Goal: Task Accomplishment & Management: Use online tool/utility

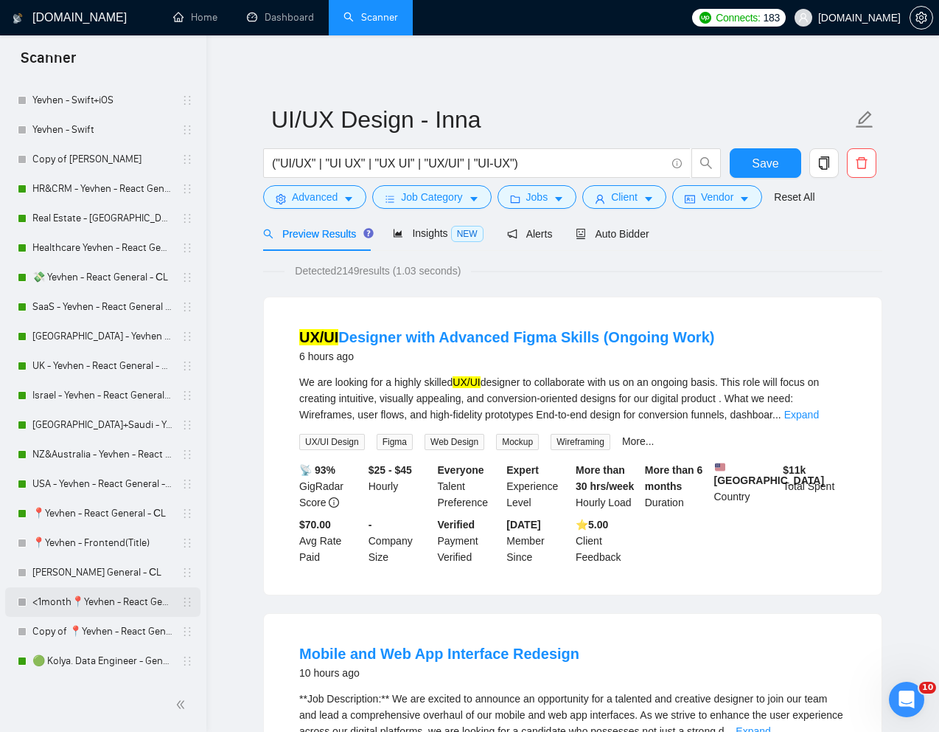
scroll to position [274, 0]
click at [78, 630] on link "Copy of 📍Yevhen - React General - СL" at bounding box center [102, 629] width 140 height 29
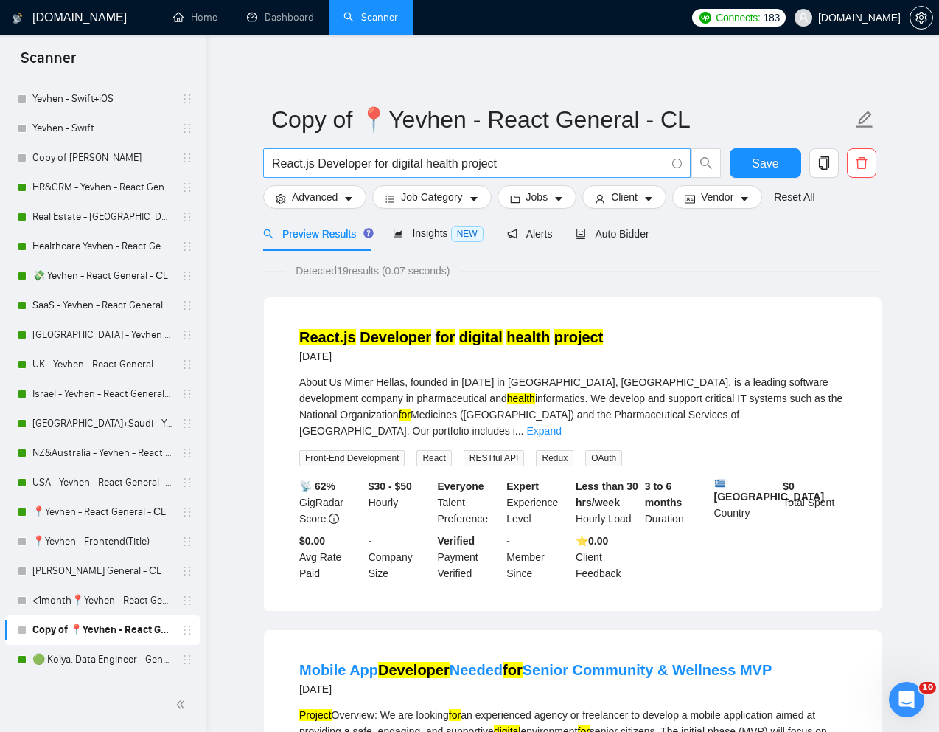
click at [403, 156] on input "React.js Developer for digital health project" at bounding box center [469, 163] width 394 height 18
paste input "Next.js Developer with 6 Month Contra"
type input "Next.js Developer with 6 Month Contract"
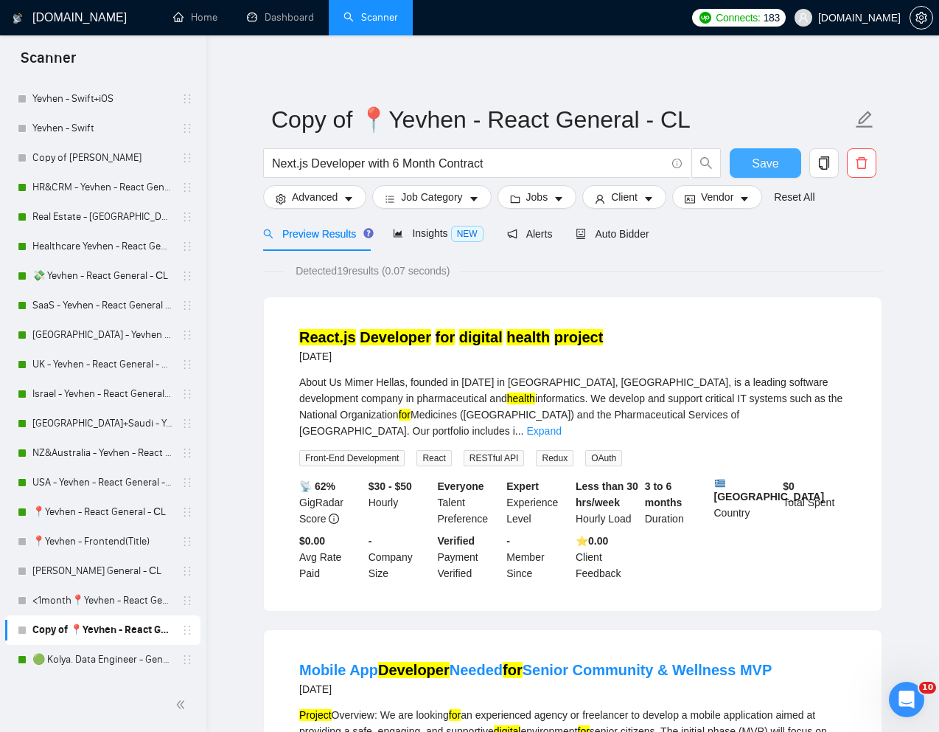
click at [748, 161] on button "Save" at bounding box center [766, 162] width 72 height 29
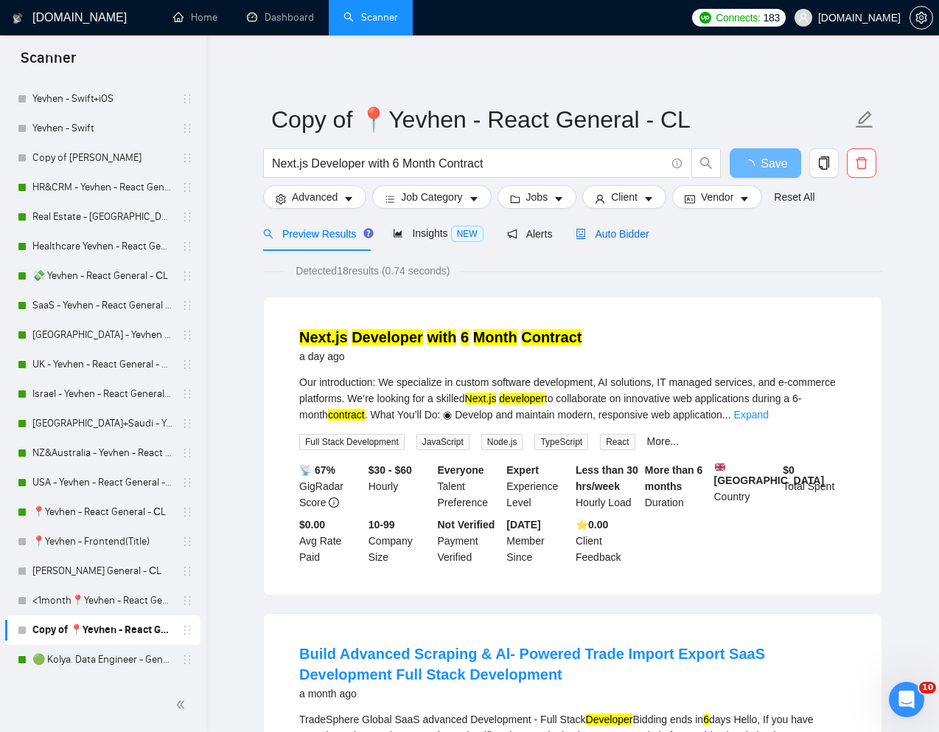
click at [607, 232] on span "Auto Bidder" at bounding box center [612, 234] width 73 height 12
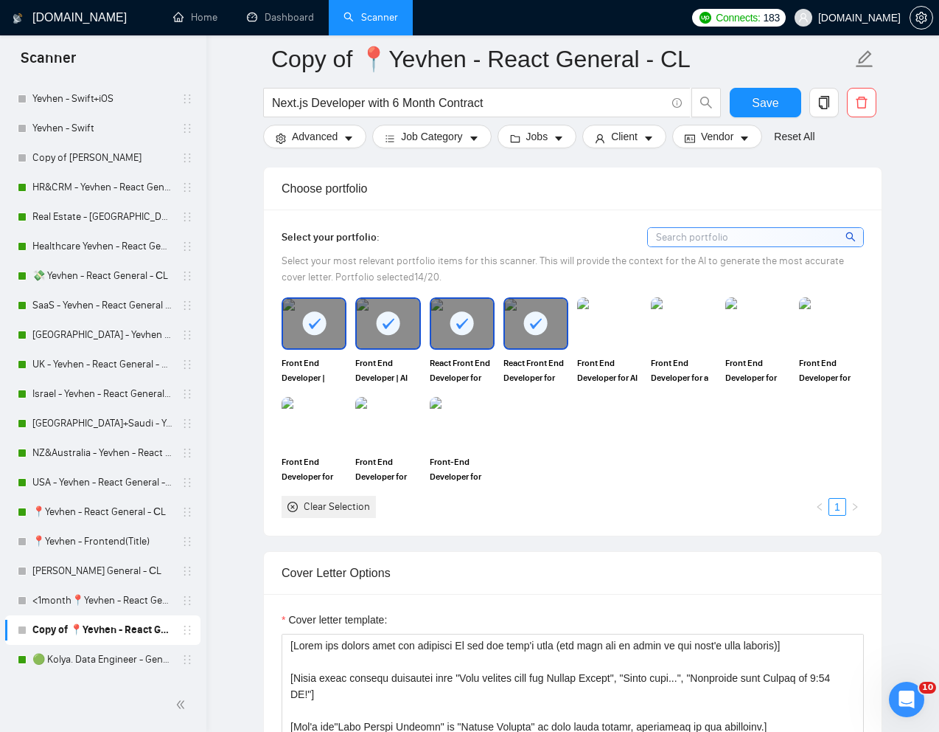
scroll to position [1257, 0]
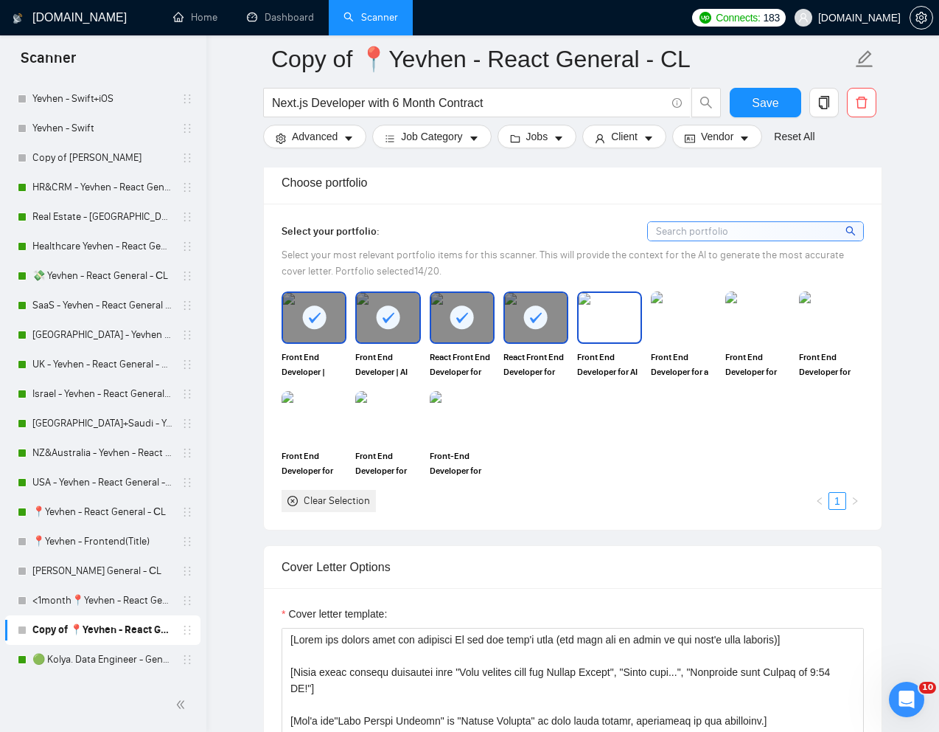
click at [601, 341] on img at bounding box center [610, 317] width 62 height 49
click at [695, 341] on img at bounding box center [684, 317] width 62 height 49
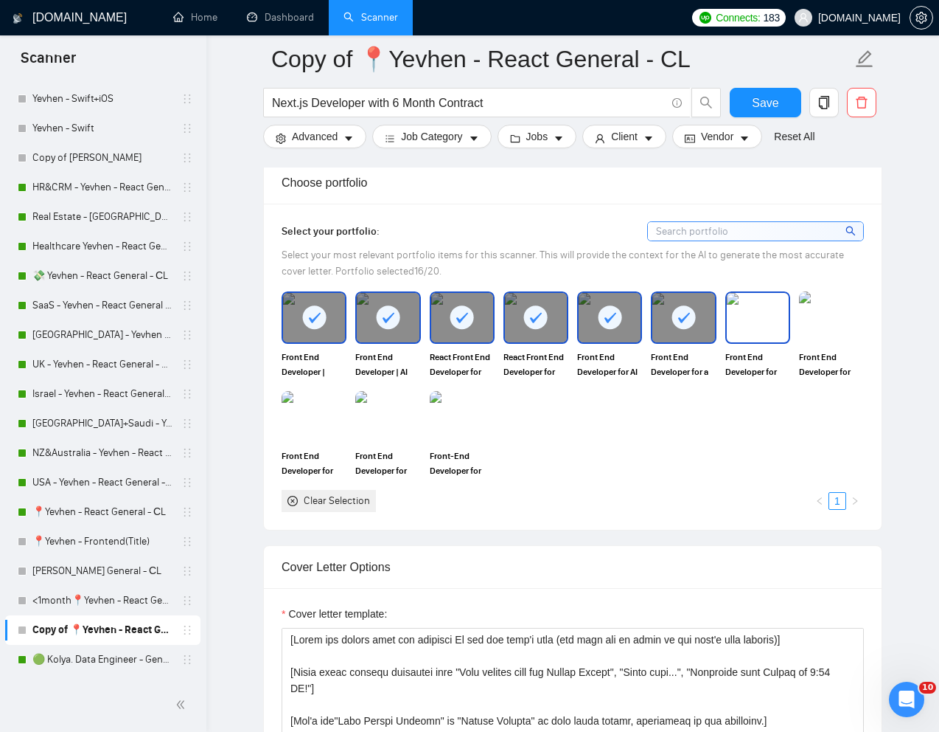
click at [772, 340] on img at bounding box center [758, 317] width 62 height 49
click at [823, 340] on img at bounding box center [832, 317] width 62 height 49
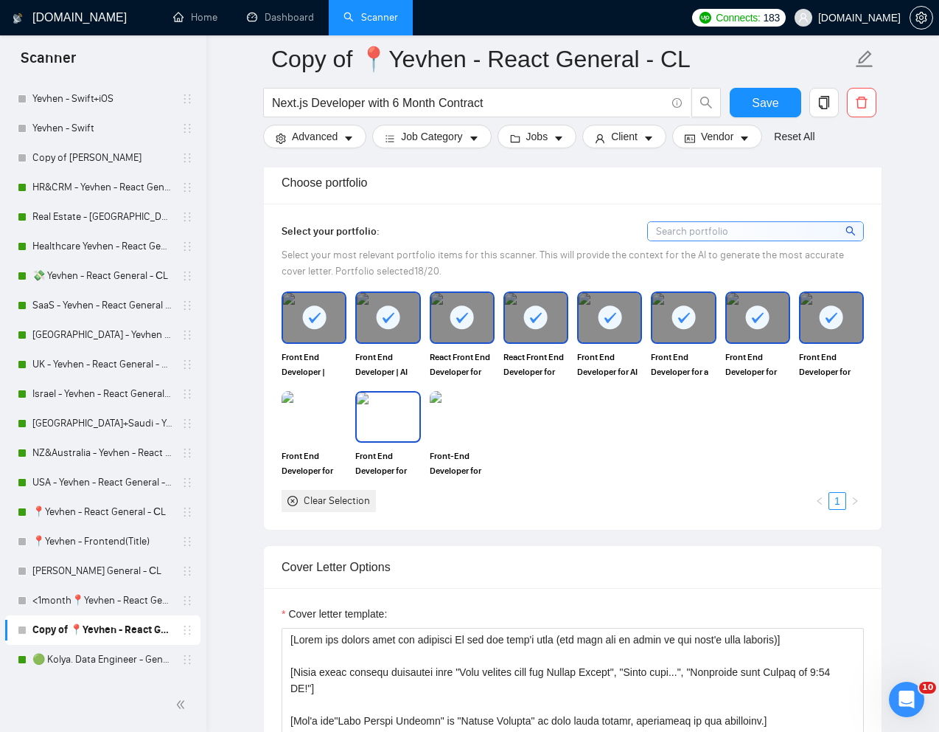
click at [398, 441] on img at bounding box center [388, 416] width 62 height 49
click at [443, 442] on img at bounding box center [462, 417] width 65 height 52
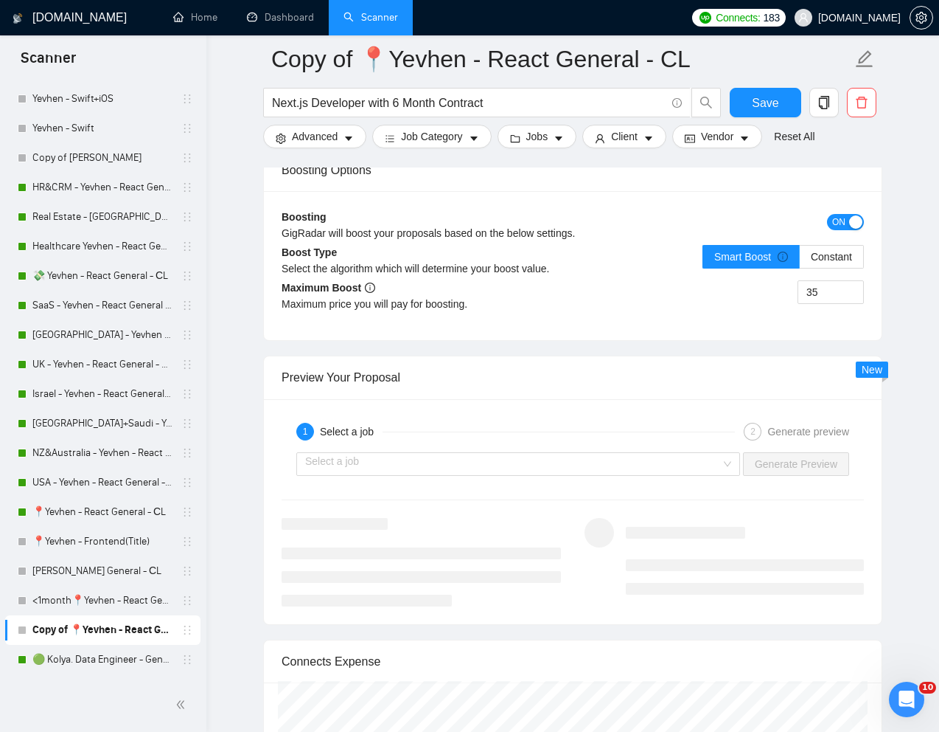
scroll to position [2745, 0]
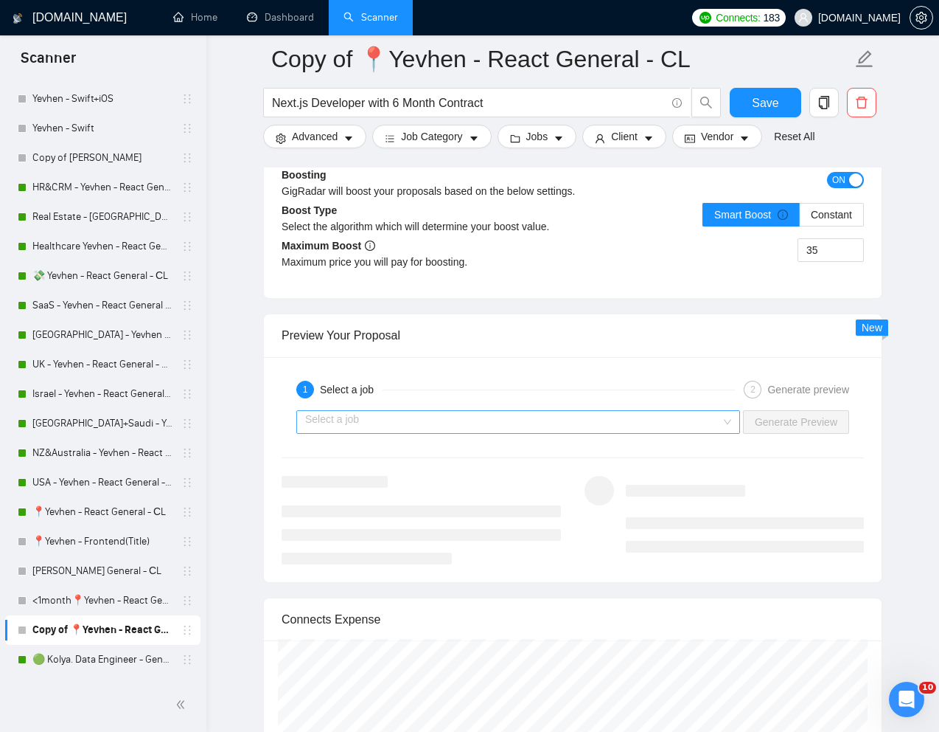
click at [595, 433] on input "search" at bounding box center [513, 422] width 416 height 22
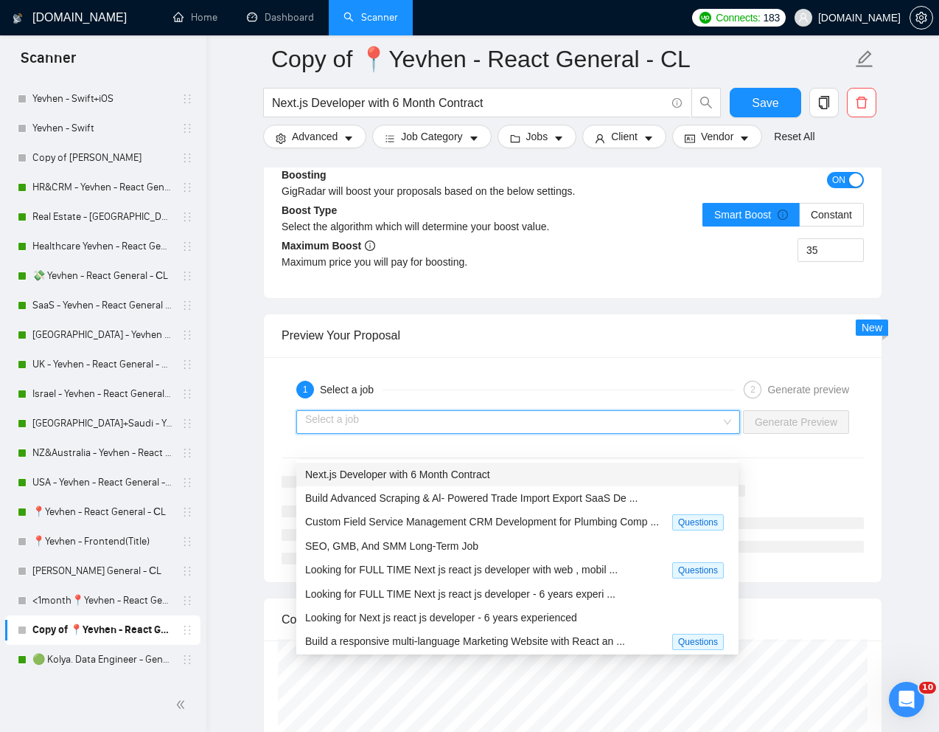
click at [490, 474] on span "Next.js Developer with 6 Month Contract" at bounding box center [397, 474] width 185 height 12
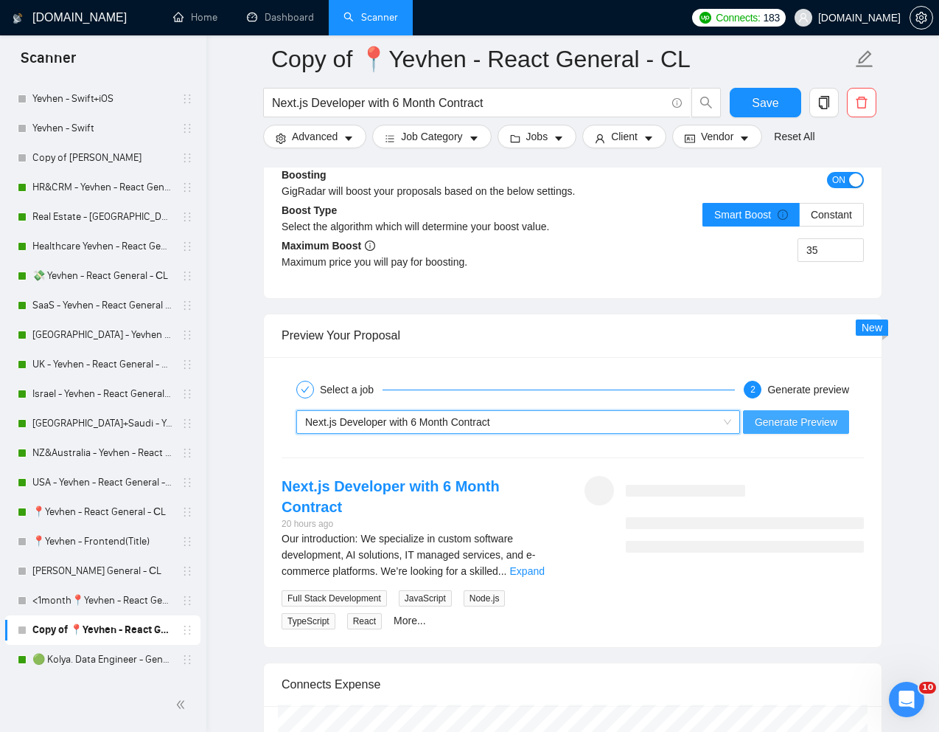
click at [798, 430] on span "Generate Preview" at bounding box center [796, 422] width 83 height 16
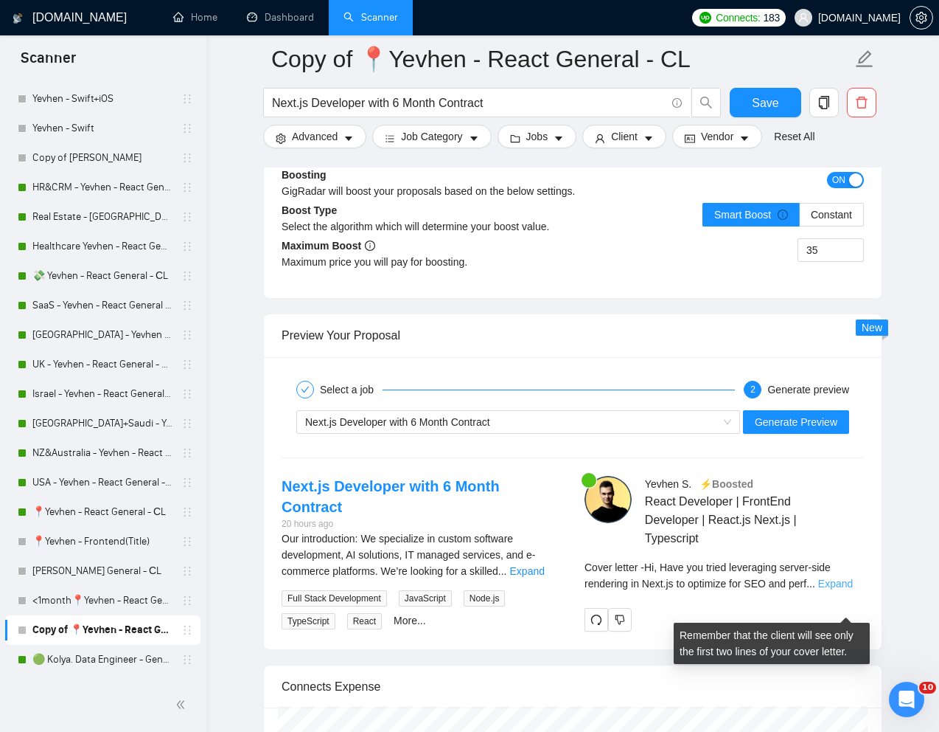
click at [833, 589] on link "Expand" at bounding box center [836, 583] width 35 height 12
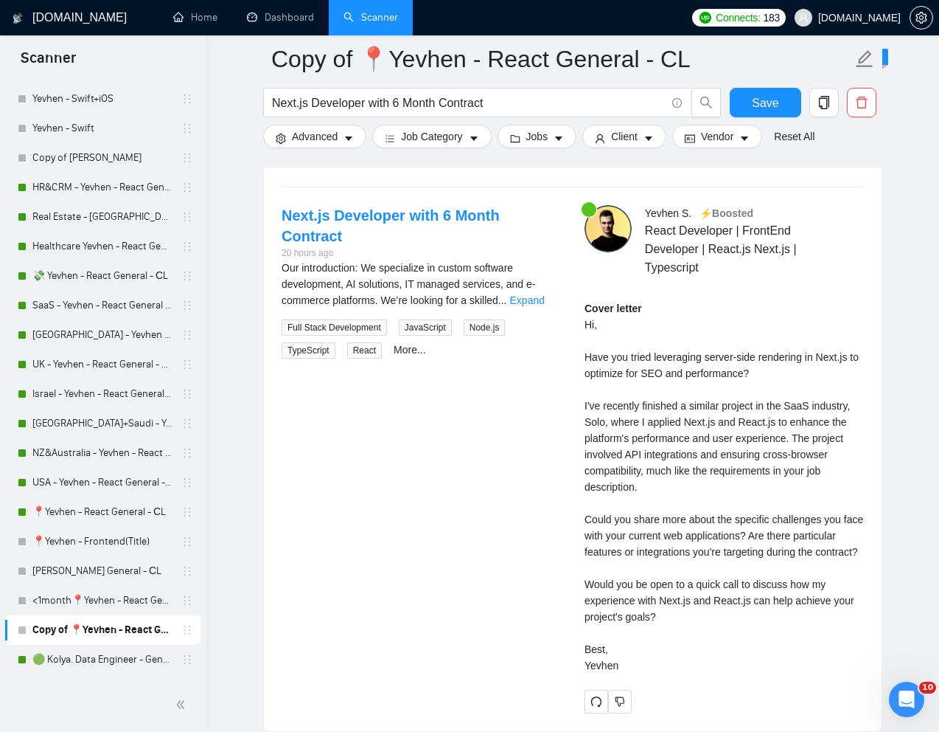
scroll to position [2720, 0]
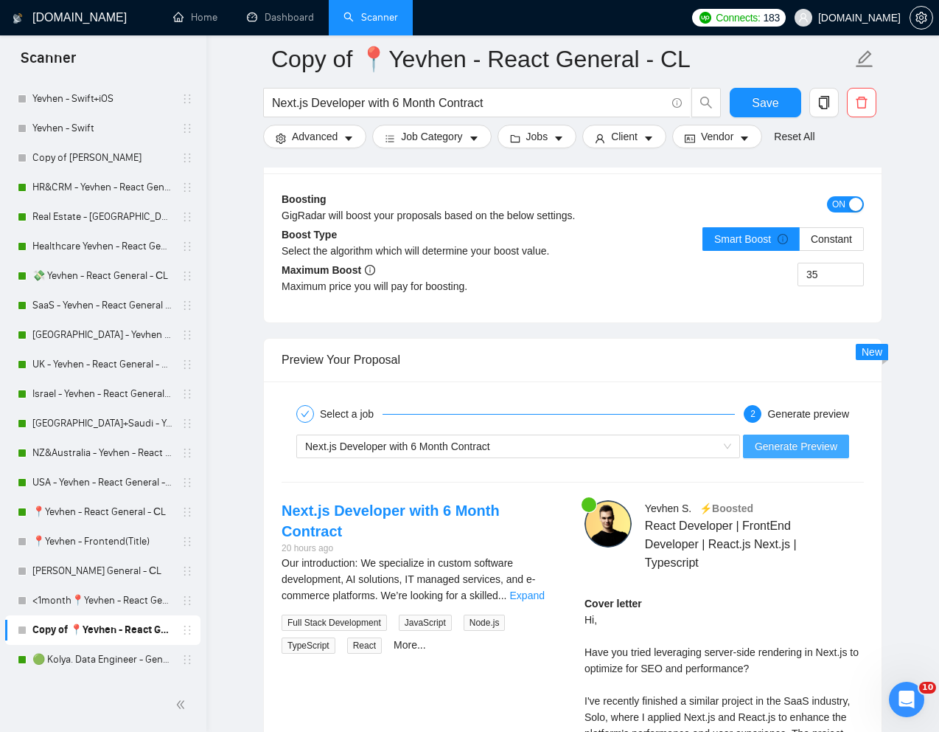
click at [774, 454] on span "Generate Preview" at bounding box center [796, 446] width 83 height 16
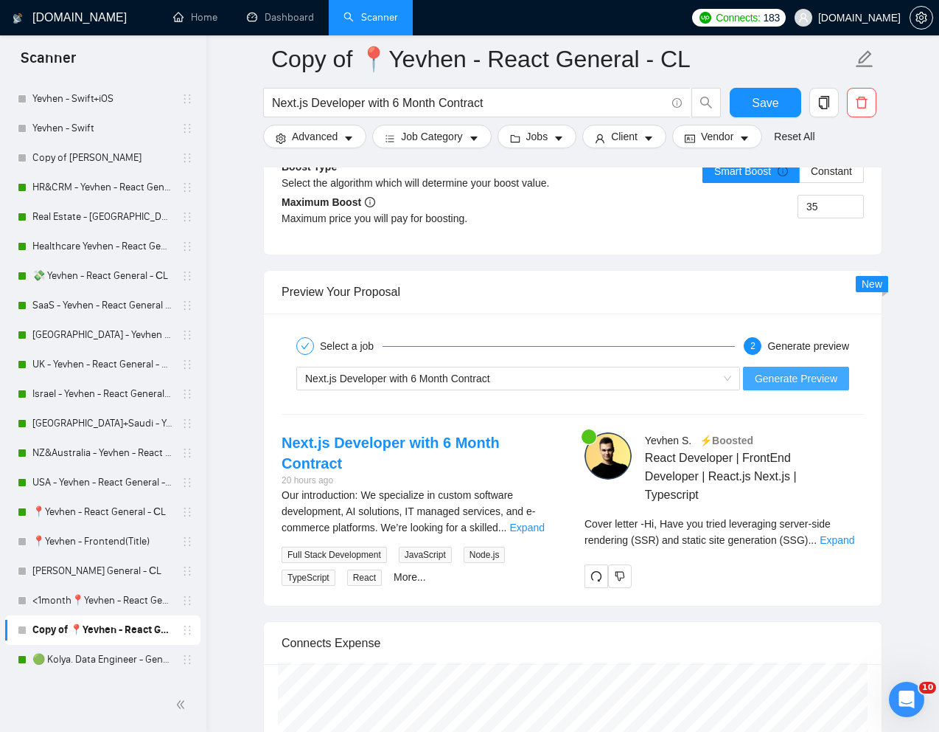
scroll to position [2794, 0]
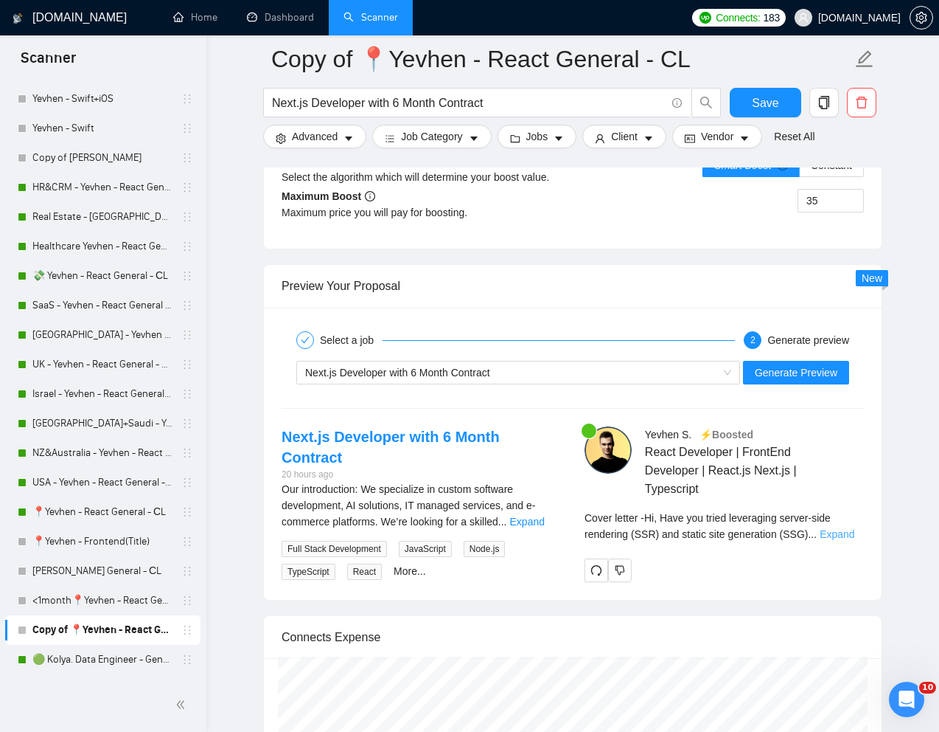
click at [855, 540] on link "Expand" at bounding box center [837, 534] width 35 height 12
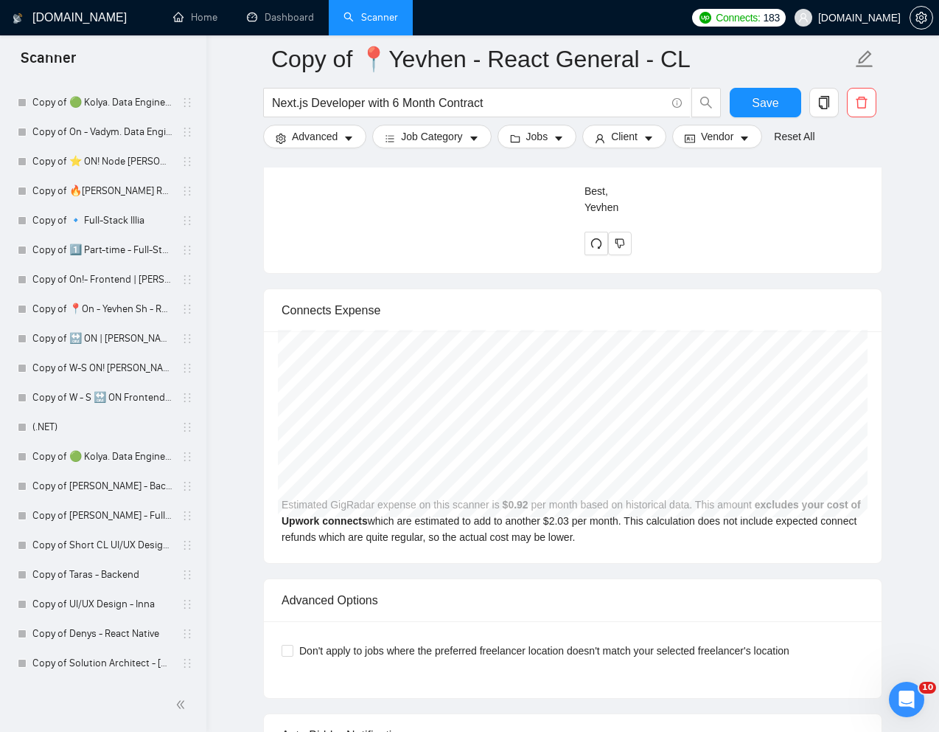
scroll to position [3700, 0]
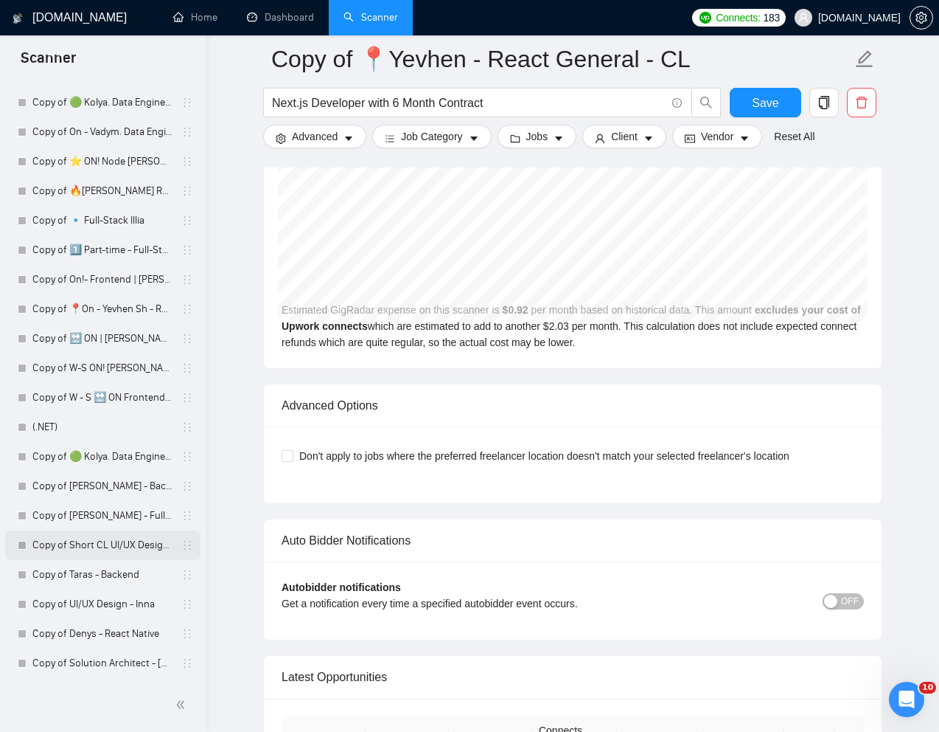
click at [77, 546] on link "Copy of Short CL UI/UX Design - [PERSON_NAME]" at bounding box center [102, 544] width 140 height 29
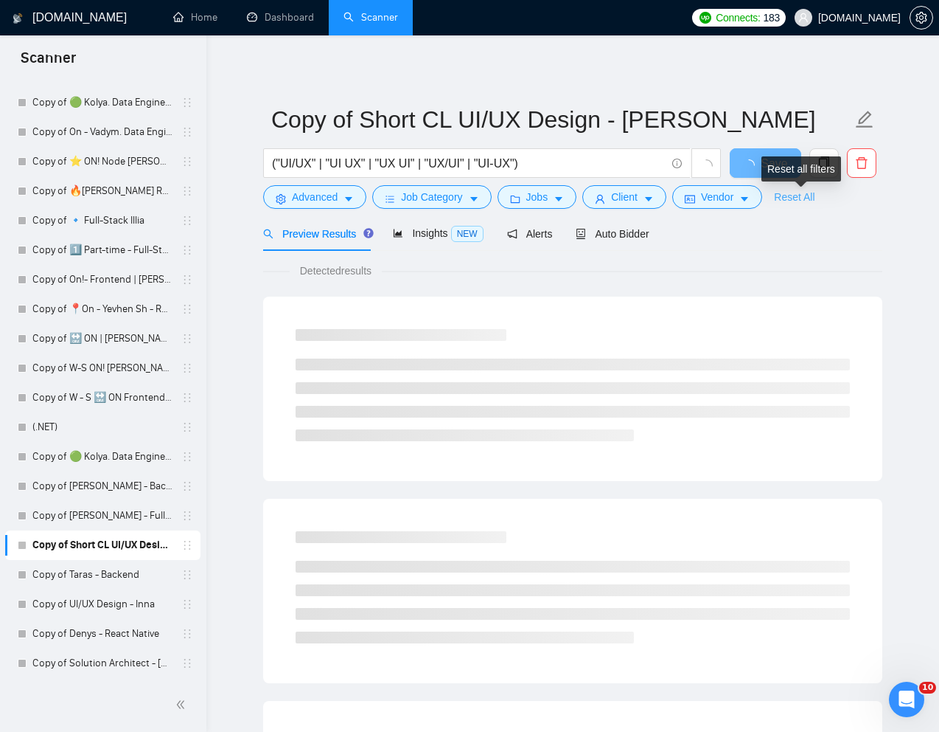
click at [809, 203] on link "Reset All" at bounding box center [794, 197] width 41 height 16
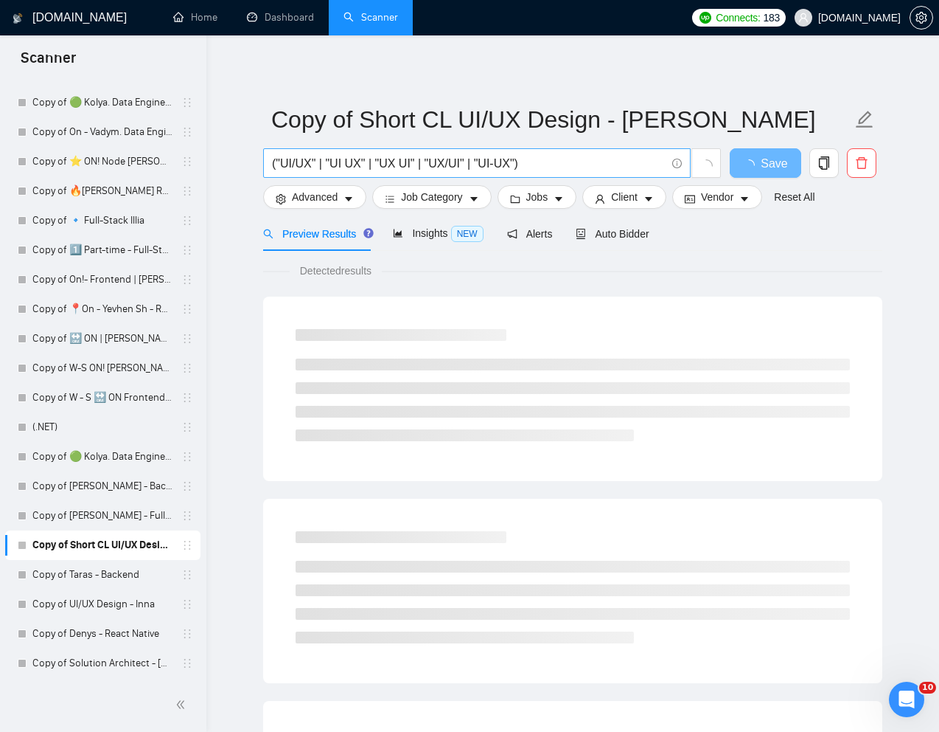
click at [497, 169] on input "("UI/UX" | "UI UX" | "UX UI" | "UX/UI" | "UI-UX")" at bounding box center [469, 163] width 394 height 18
paste input "B2B Web and Mobile App UX Designer Needed"
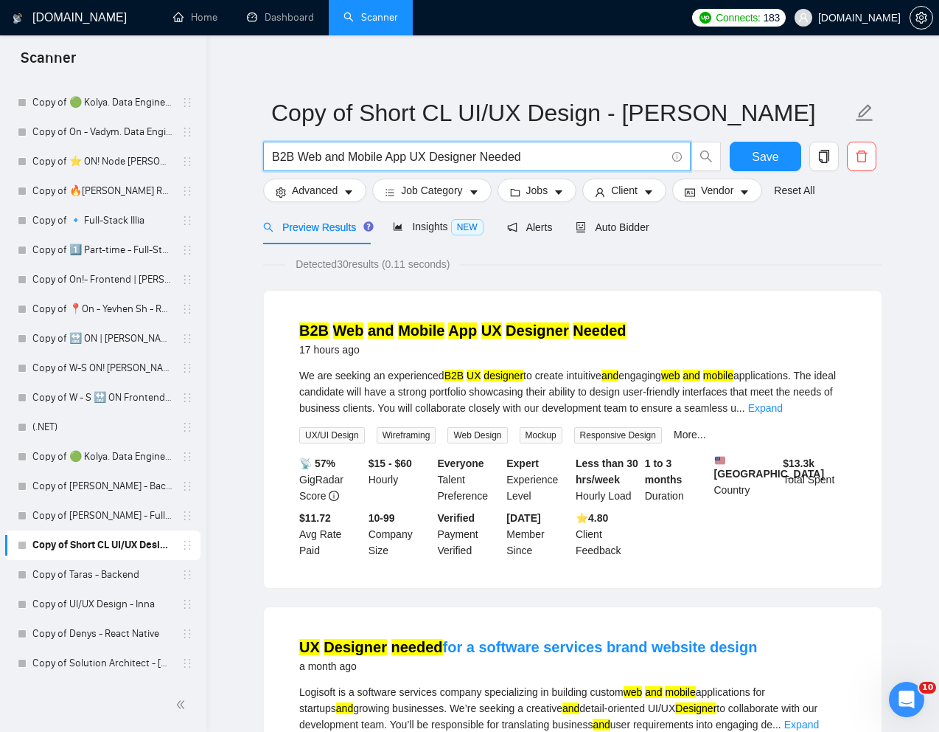
scroll to position [10, 0]
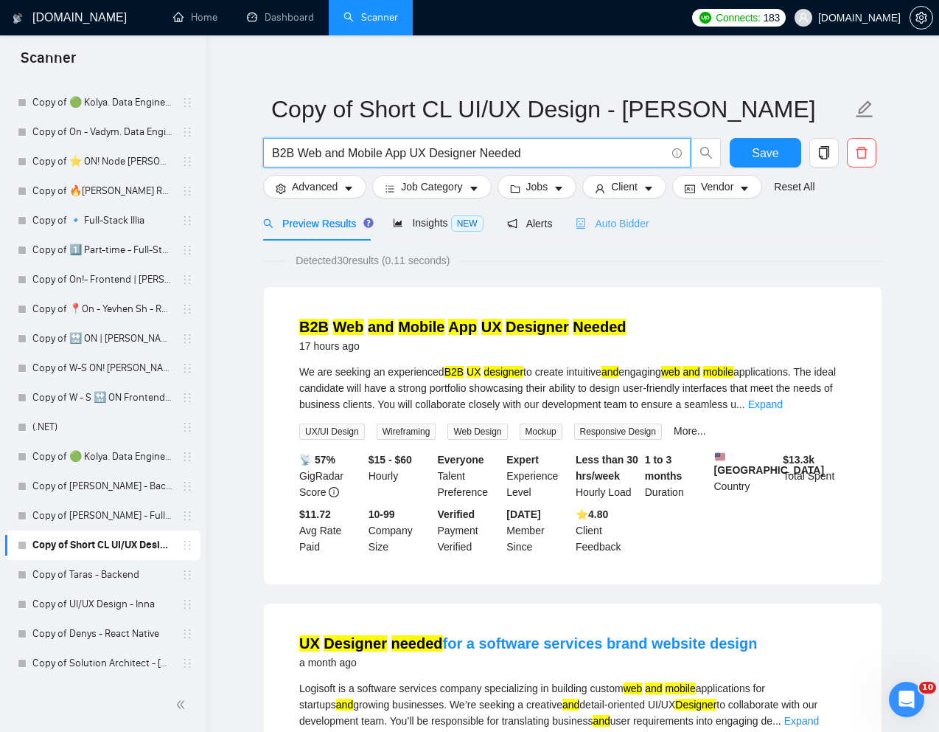
type input "B2B Web and Mobile App UX Designer Needed"
click at [618, 223] on span "Auto Bidder" at bounding box center [612, 224] width 73 height 12
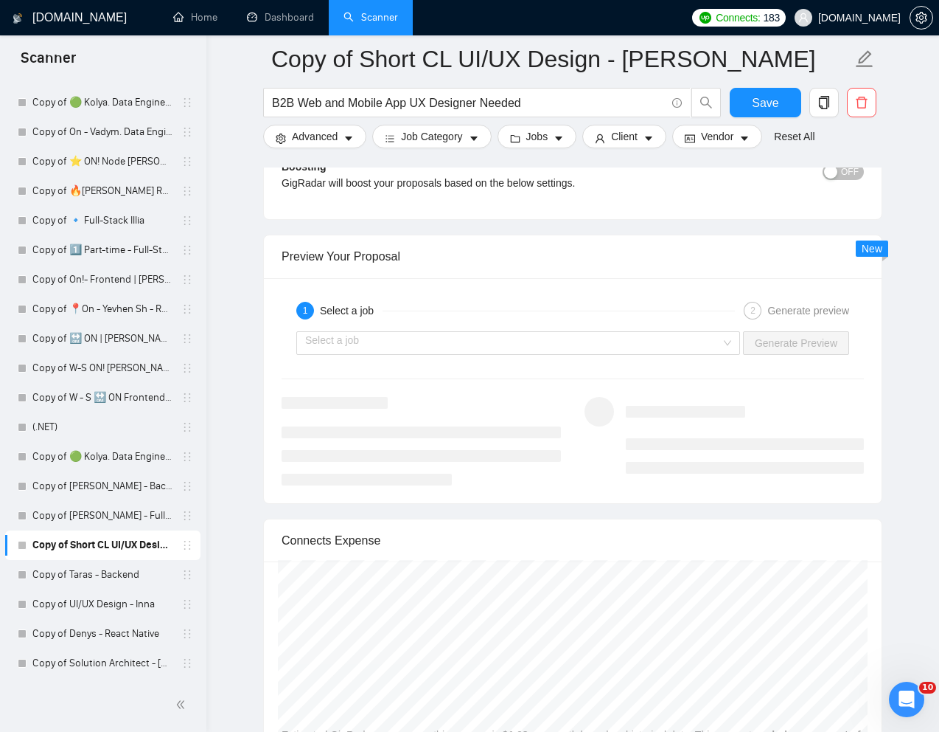
scroll to position [3156, 0]
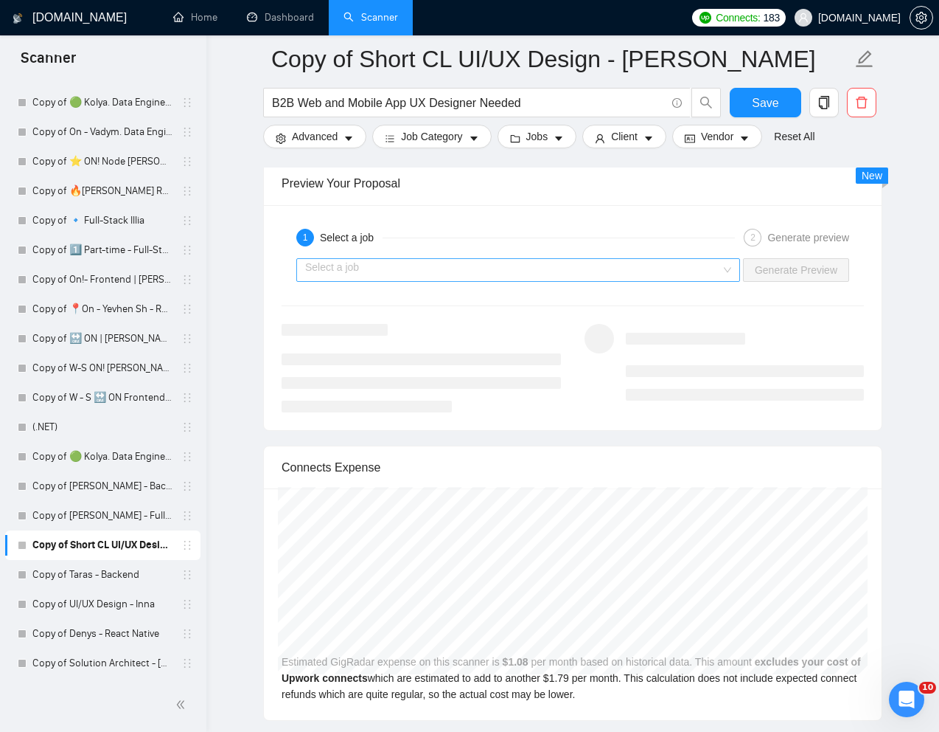
click at [654, 265] on input "search" at bounding box center [513, 270] width 416 height 22
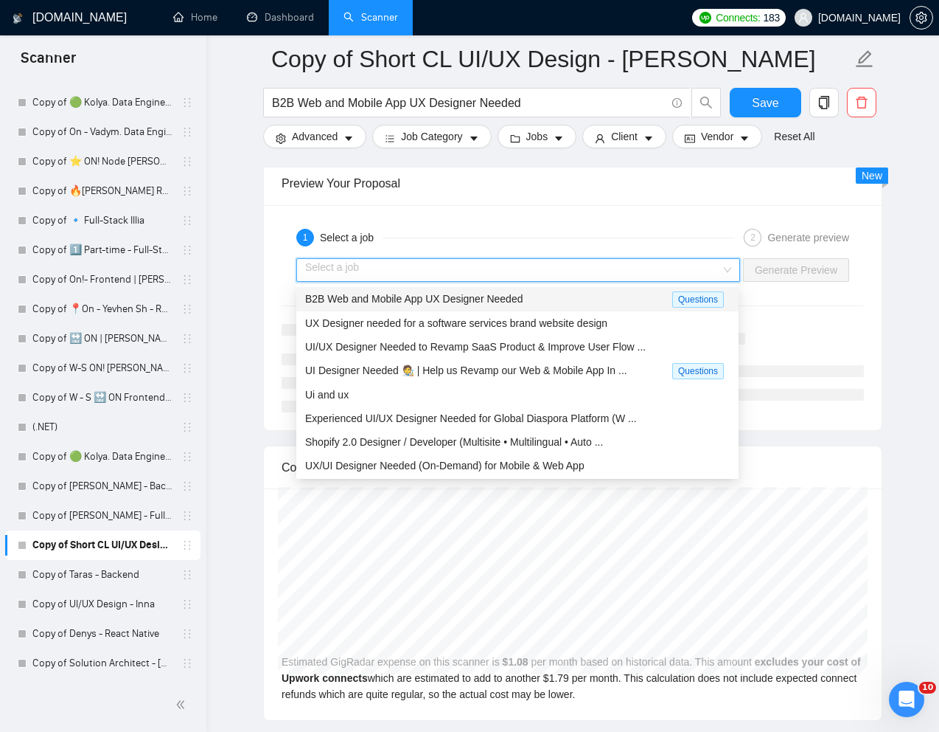
click at [543, 296] on div "B2B Web and Mobile App UX Designer Needed" at bounding box center [488, 299] width 367 height 17
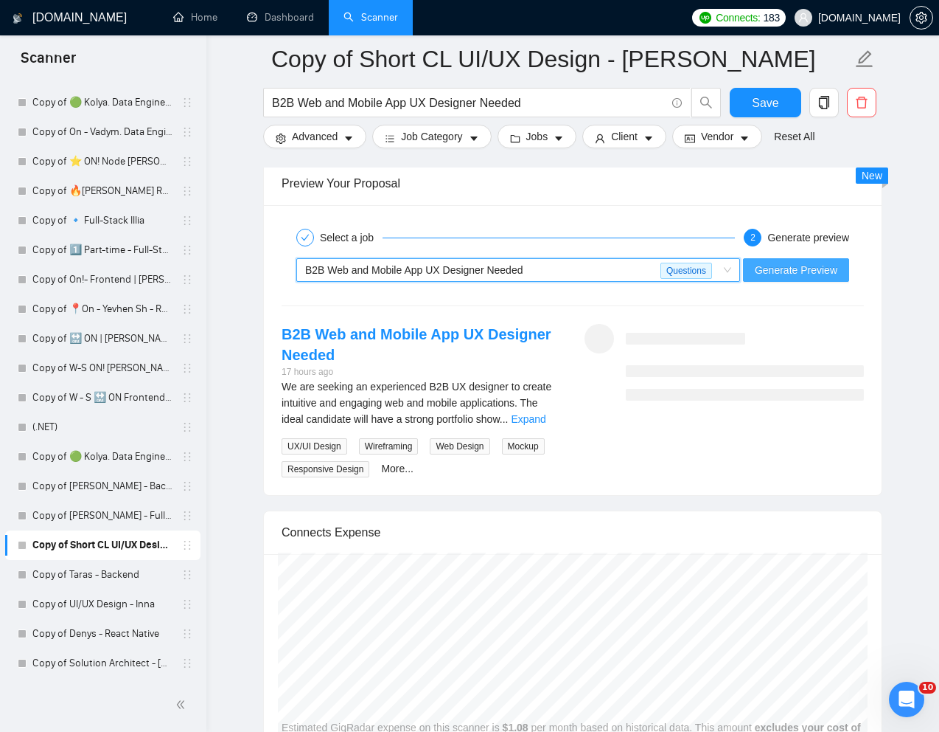
click at [805, 263] on span "Generate Preview" at bounding box center [796, 270] width 83 height 16
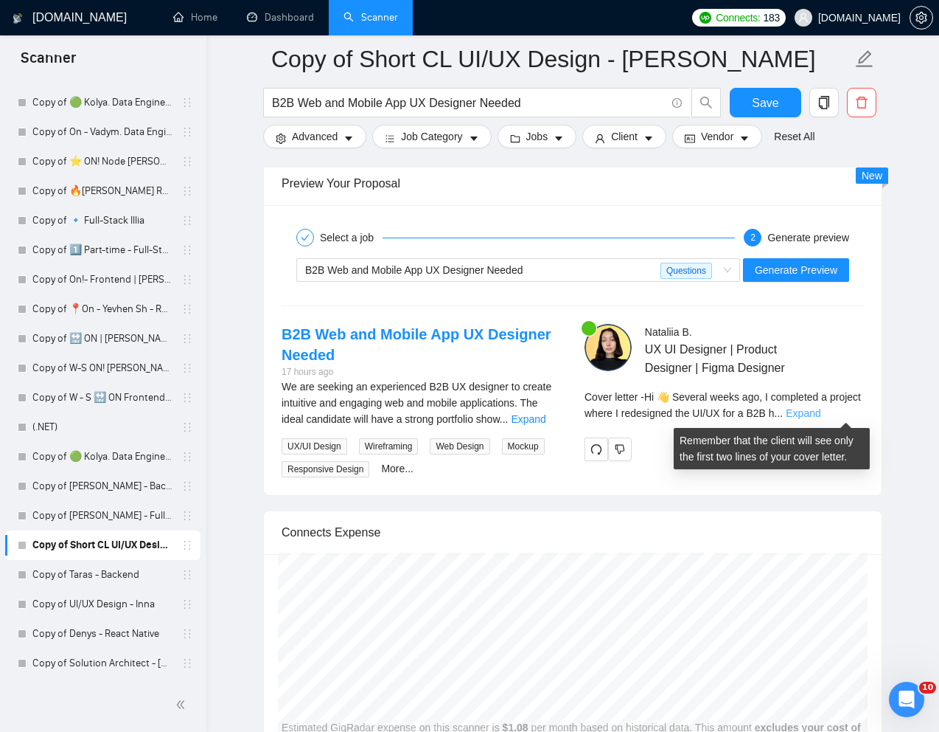
click at [821, 411] on link "Expand" at bounding box center [803, 413] width 35 height 12
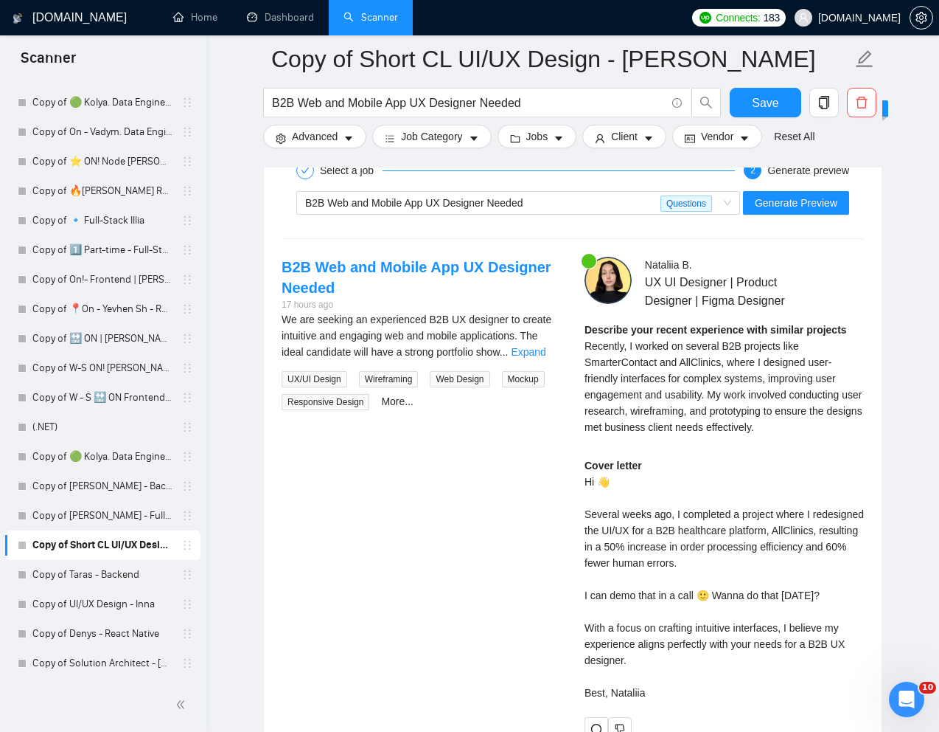
scroll to position [3229, 0]
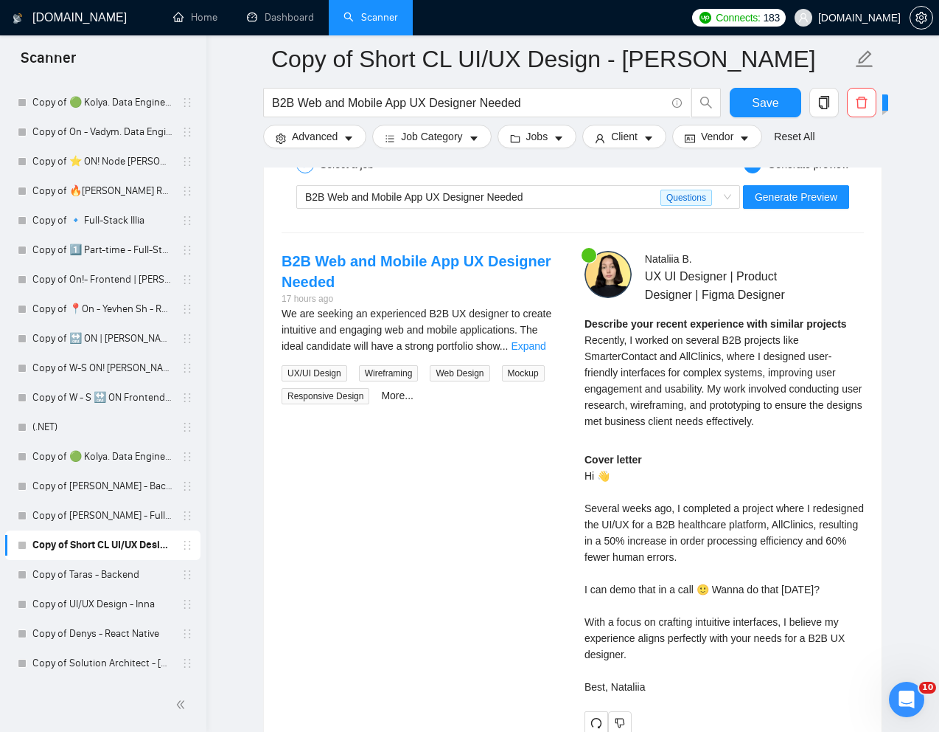
click at [654, 642] on div "Cover letter Hi 👋 Several weeks ago, I completed a project where I redesigned t…" at bounding box center [724, 572] width 279 height 243
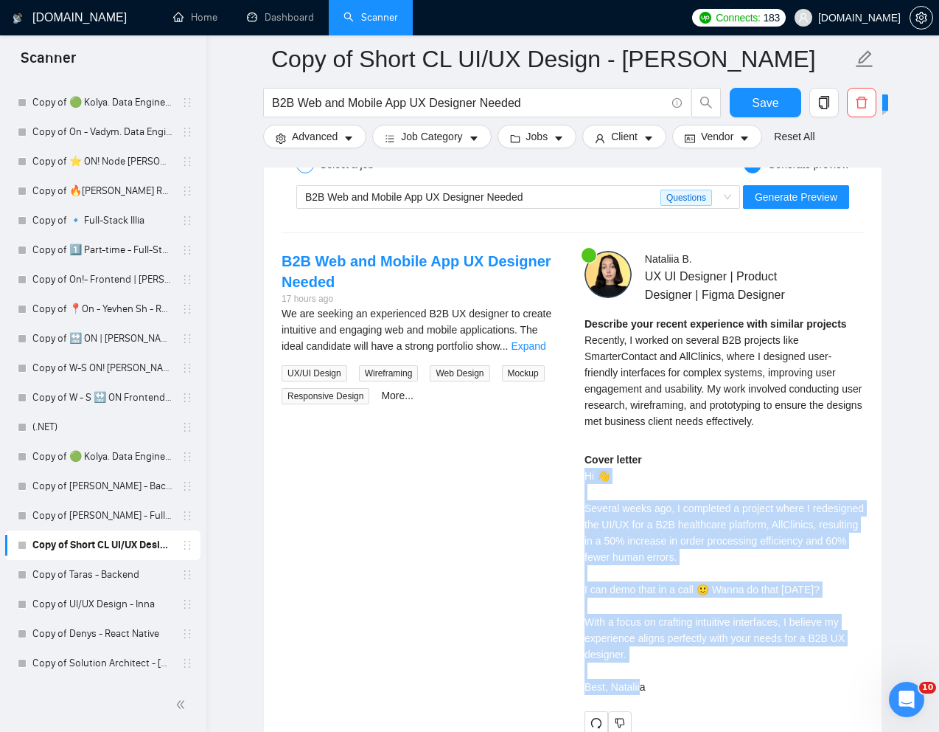
drag, startPoint x: 584, startPoint y: 476, endPoint x: 682, endPoint y: 692, distance: 237.3
click at [682, 692] on div "Cover letter Hi 👋 Several weeks ago, I completed a project where I redesigned t…" at bounding box center [724, 572] width 279 height 243
copy div "Hi 👋 Several weeks ago, I completed a project where I redesigned the UI/UX for …"
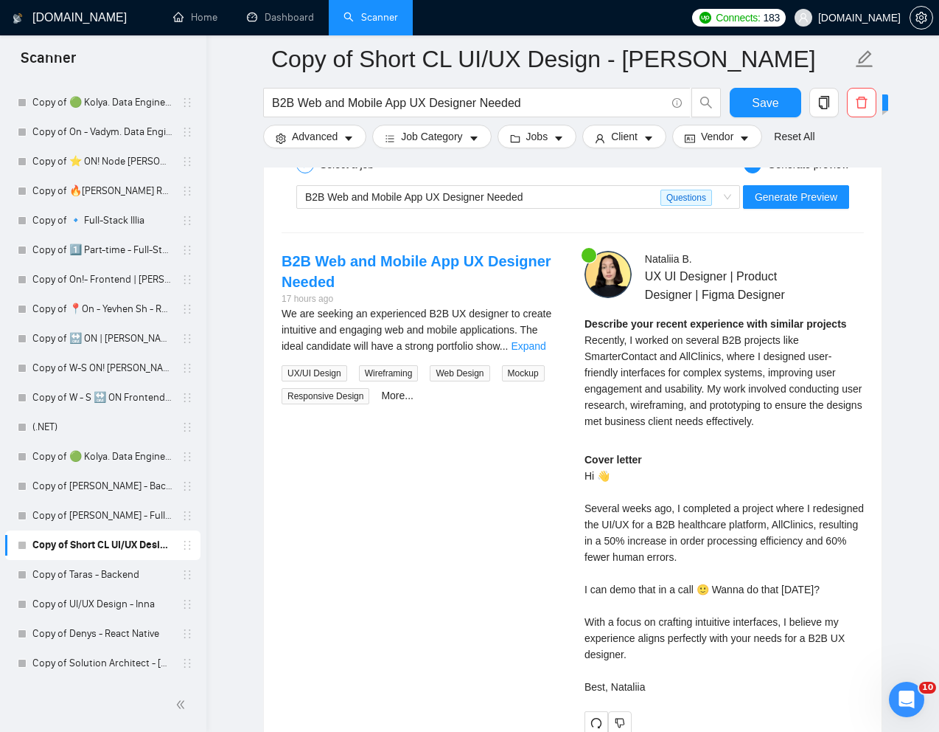
click at [661, 396] on div "Describe your recent experience with similar projects Recently, I worked on sev…" at bounding box center [724, 373] width 279 height 114
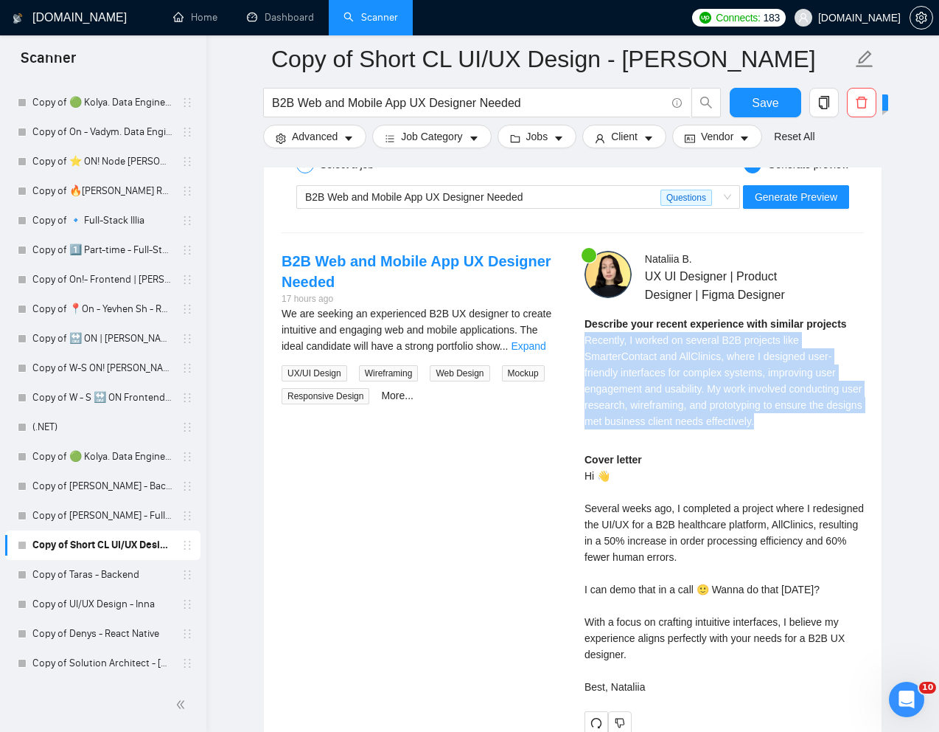
drag, startPoint x: 586, startPoint y: 340, endPoint x: 833, endPoint y: 421, distance: 259.3
click at [833, 421] on div "Describe your recent experience with similar projects Recently, I worked on sev…" at bounding box center [724, 373] width 279 height 114
copy span "Recently, I worked on several B2B projects like SmarterContact and AllClinics, …"
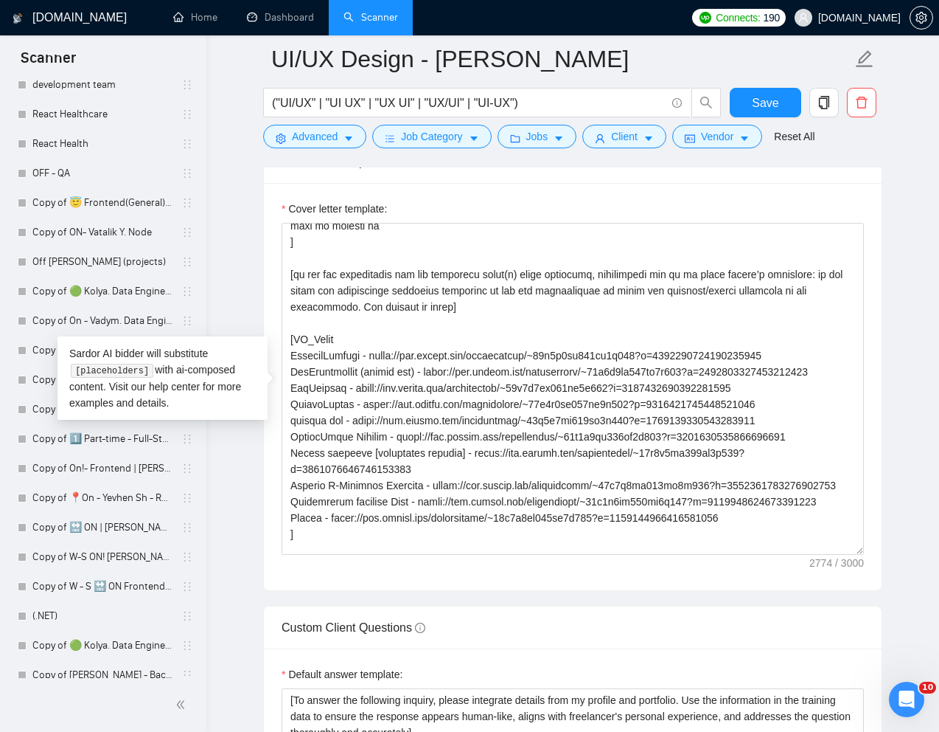
scroll to position [2748, 0]
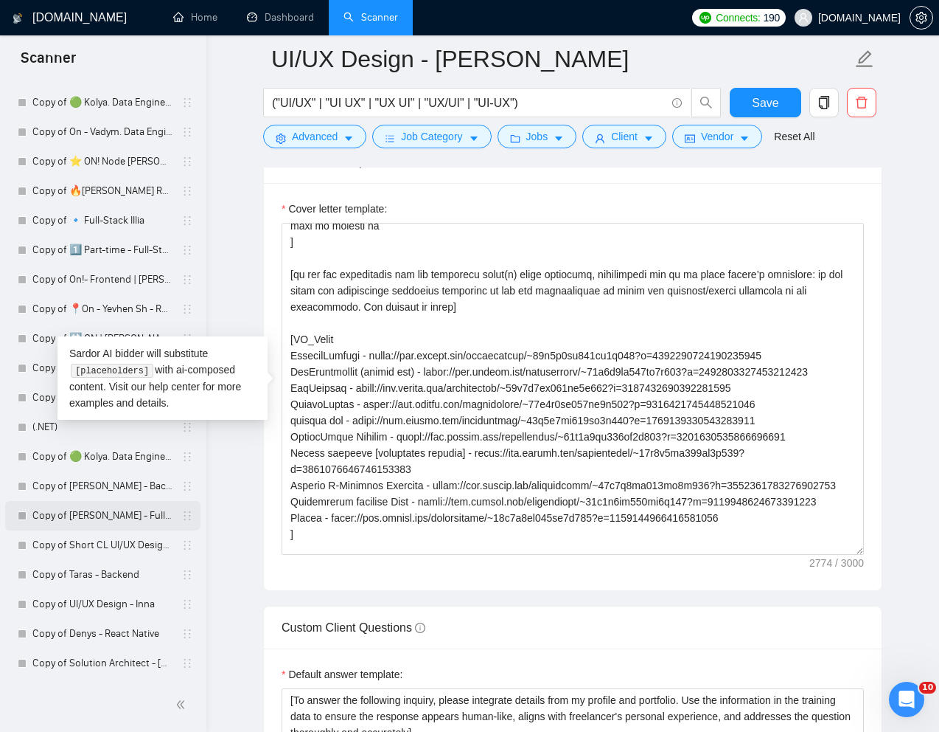
click at [82, 509] on link "Copy of [PERSON_NAME] - Full-Stack dev" at bounding box center [102, 515] width 140 height 29
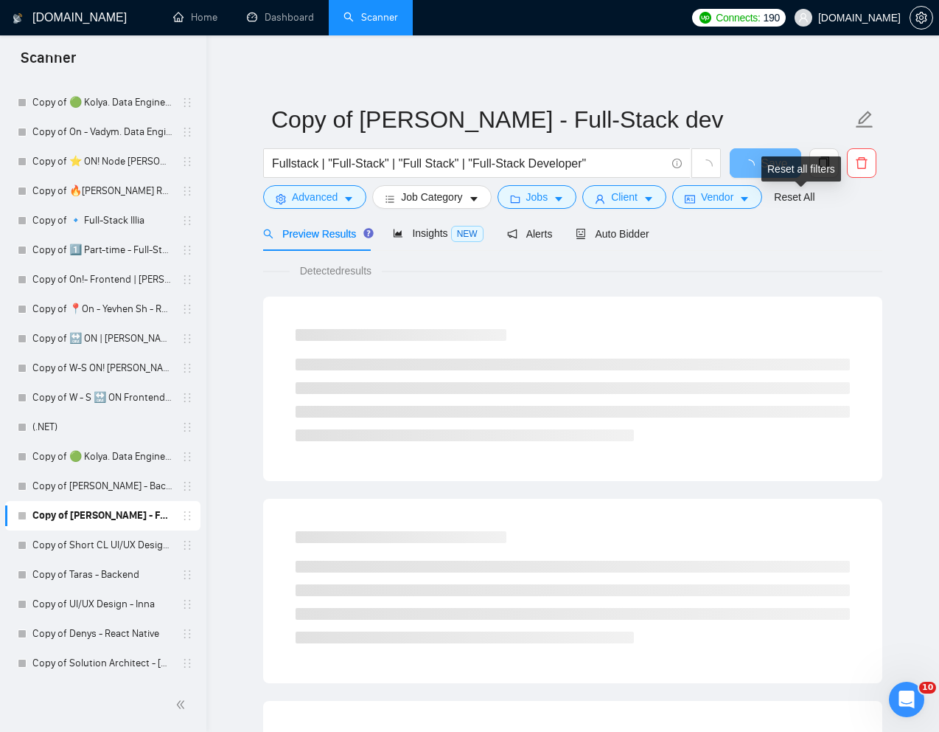
drag, startPoint x: 799, startPoint y: 192, endPoint x: 777, endPoint y: 192, distance: 22.9
click at [799, 192] on link "Reset All" at bounding box center [794, 197] width 41 height 16
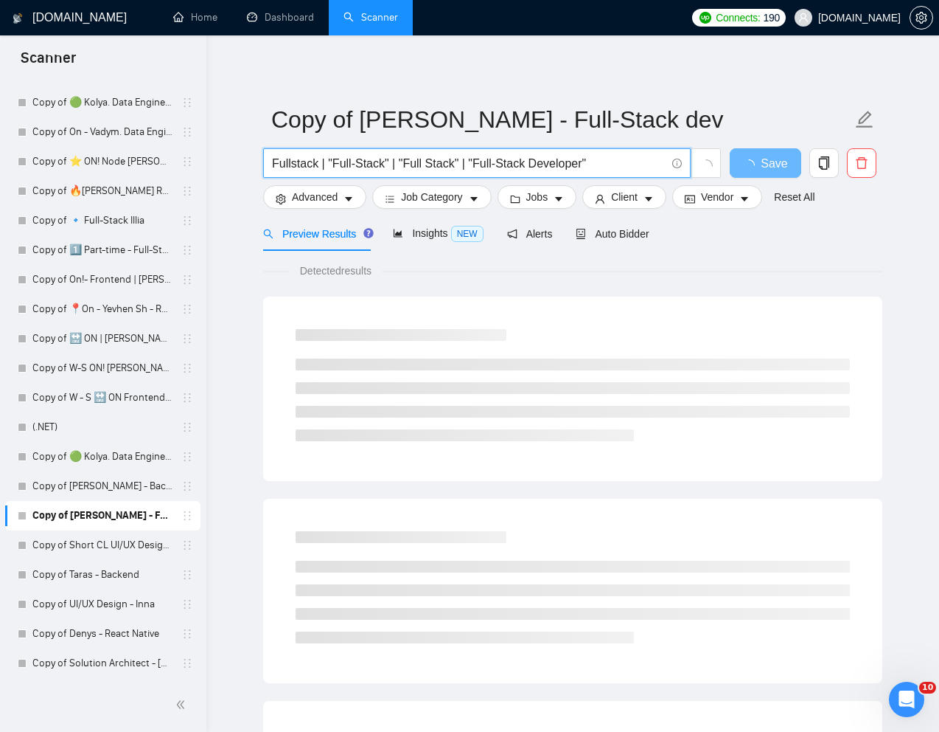
click at [597, 168] on input "Fullstack | "Full-Stack" | "Full Stack" | "Full-Stack Developer"" at bounding box center [469, 163] width 394 height 18
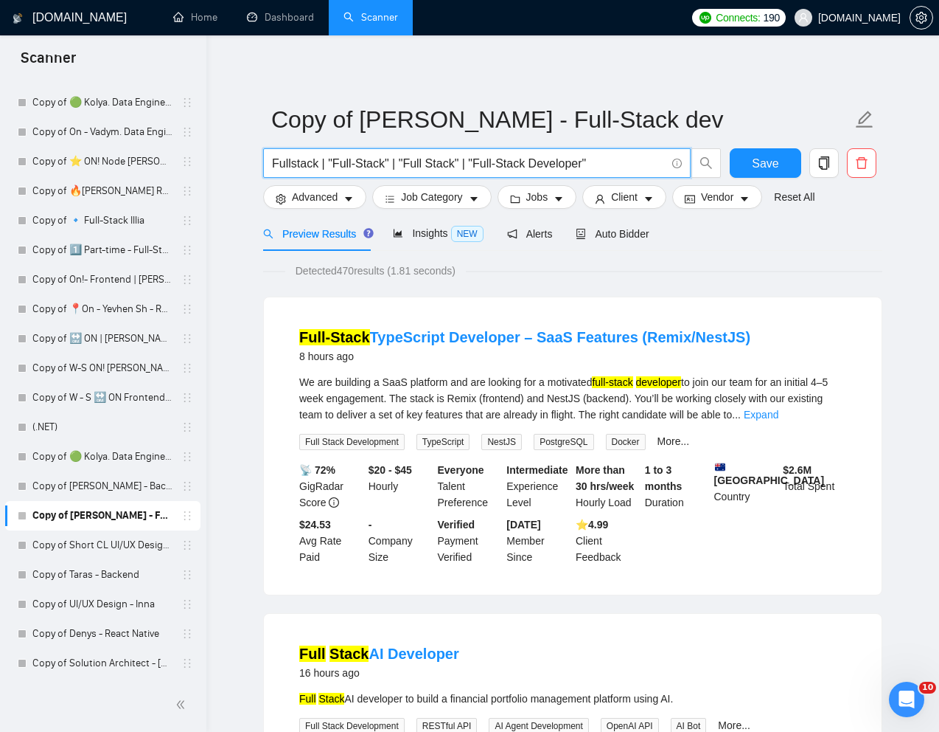
paste input "-Stack JavaScript Developer (Educational Web App & LMS Development)"
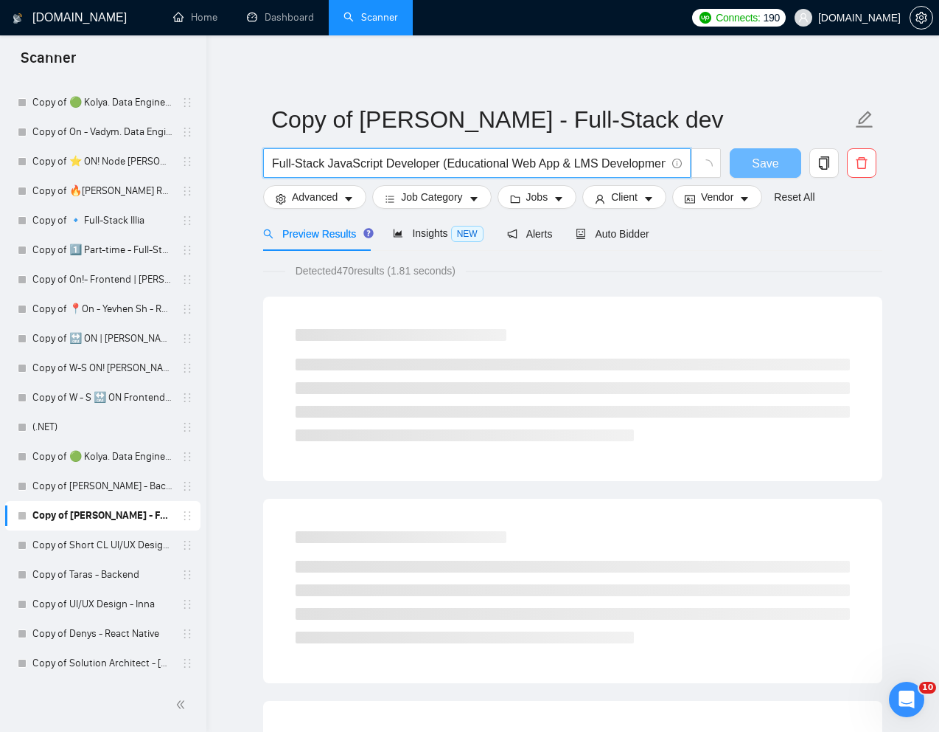
scroll to position [0, 15]
click at [434, 159] on input "Full-Stack JavaScript Developer (Educational Web App & LMS Development)" at bounding box center [469, 163] width 394 height 18
click at [664, 165] on input "Full-Stack JavaScript Developer Educational Web App & LMS Development)" at bounding box center [469, 163] width 394 height 18
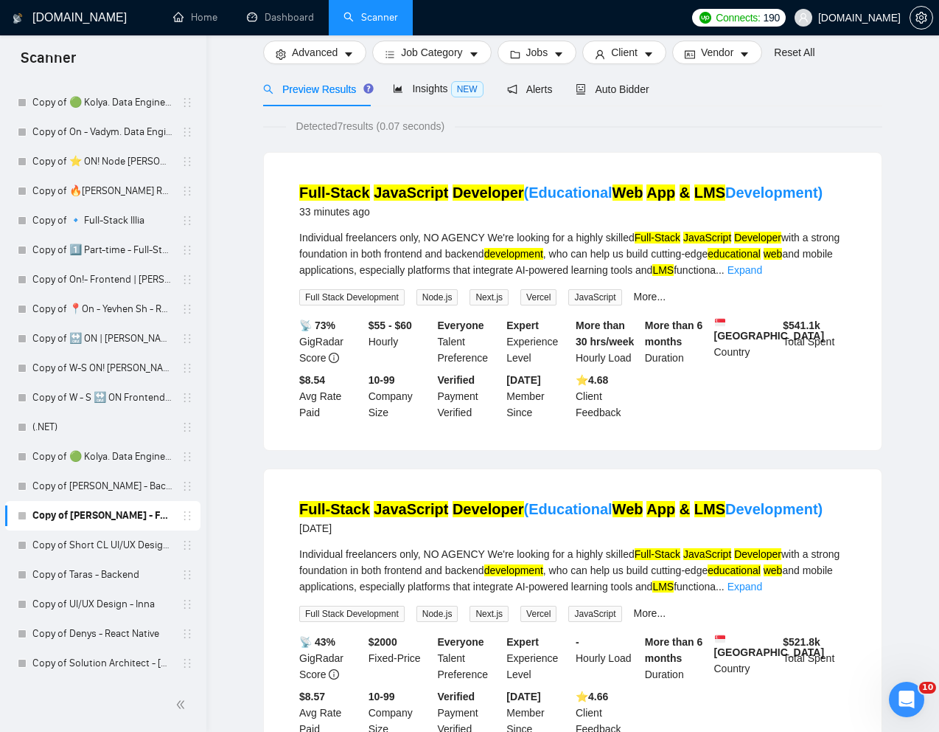
scroll to position [0, 0]
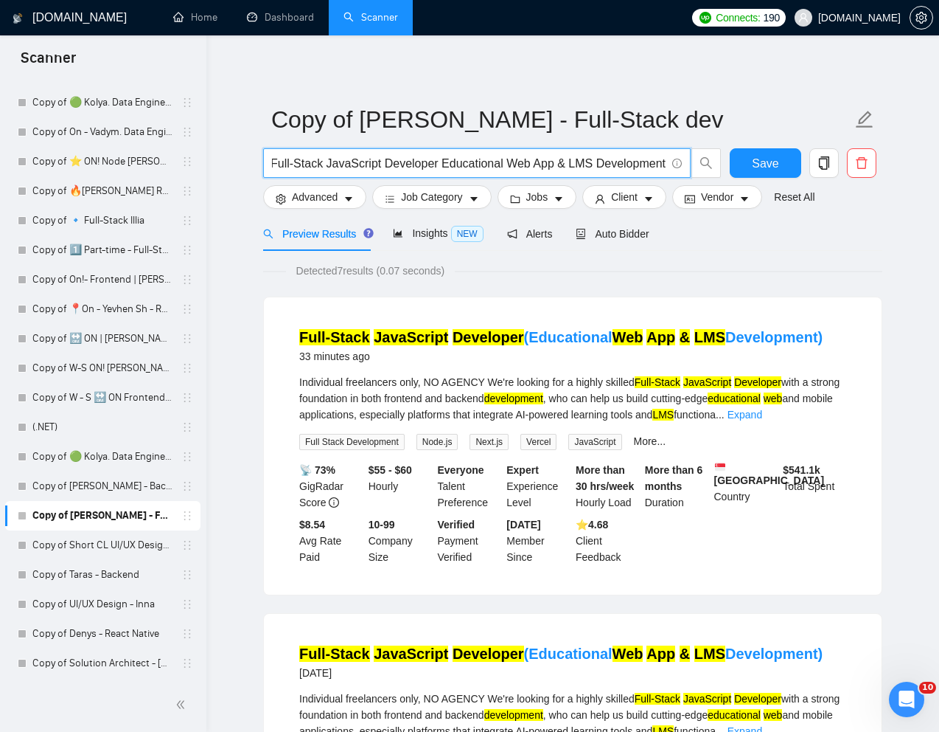
type input "Full-Stack JavaScript Developer Educational Web App & LMS Development"
click at [632, 235] on span "Auto Bidder" at bounding box center [612, 234] width 73 height 12
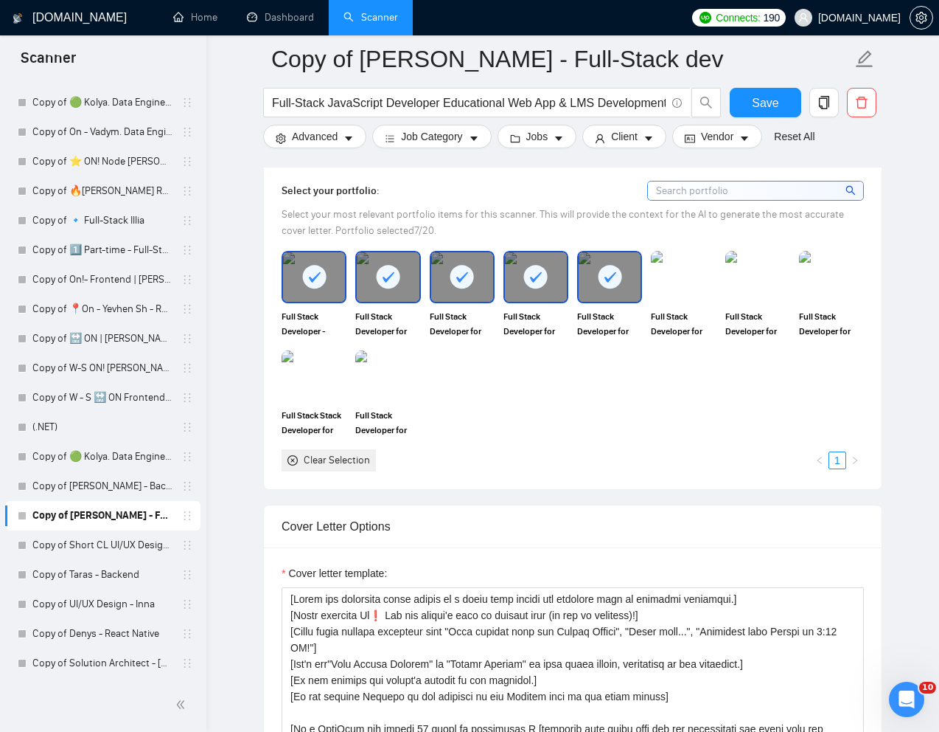
scroll to position [1324, 0]
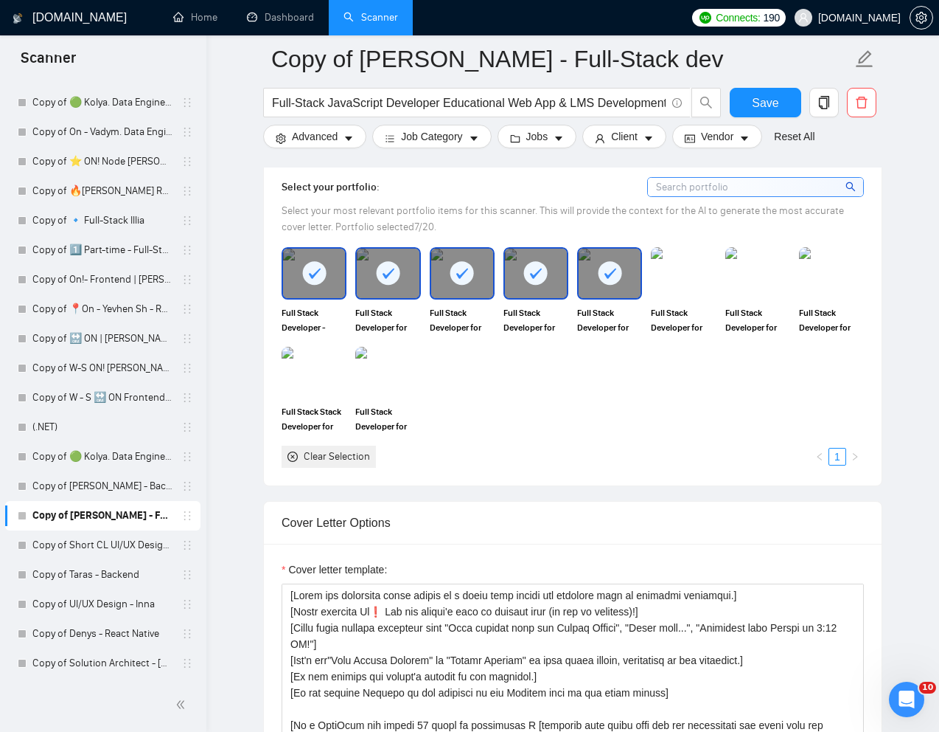
click at [608, 282] on rect at bounding box center [610, 273] width 24 height 24
click at [542, 282] on rect at bounding box center [536, 273] width 24 height 24
click at [482, 282] on div at bounding box center [462, 273] width 62 height 49
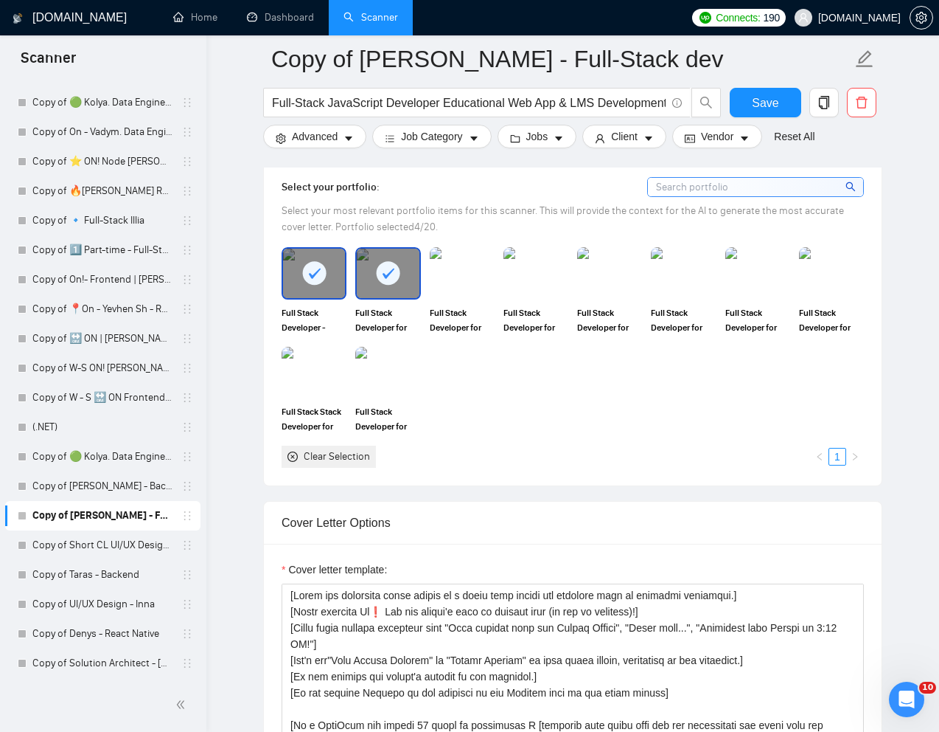
click at [406, 290] on div at bounding box center [388, 273] width 62 height 49
click at [338, 290] on div at bounding box center [314, 273] width 62 height 49
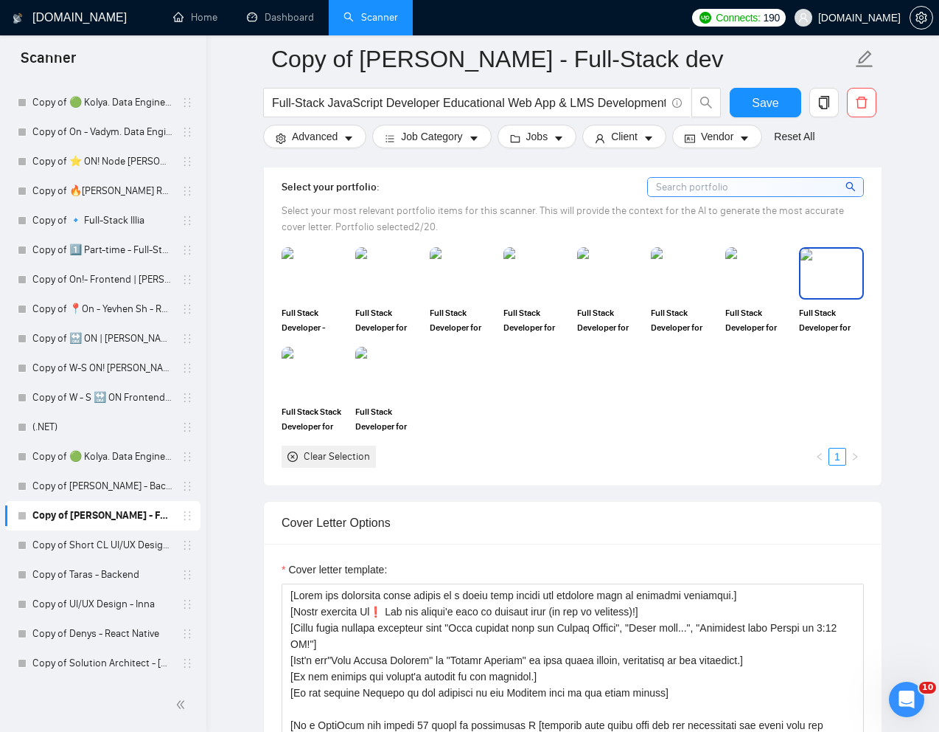
click at [838, 290] on img at bounding box center [832, 273] width 62 height 49
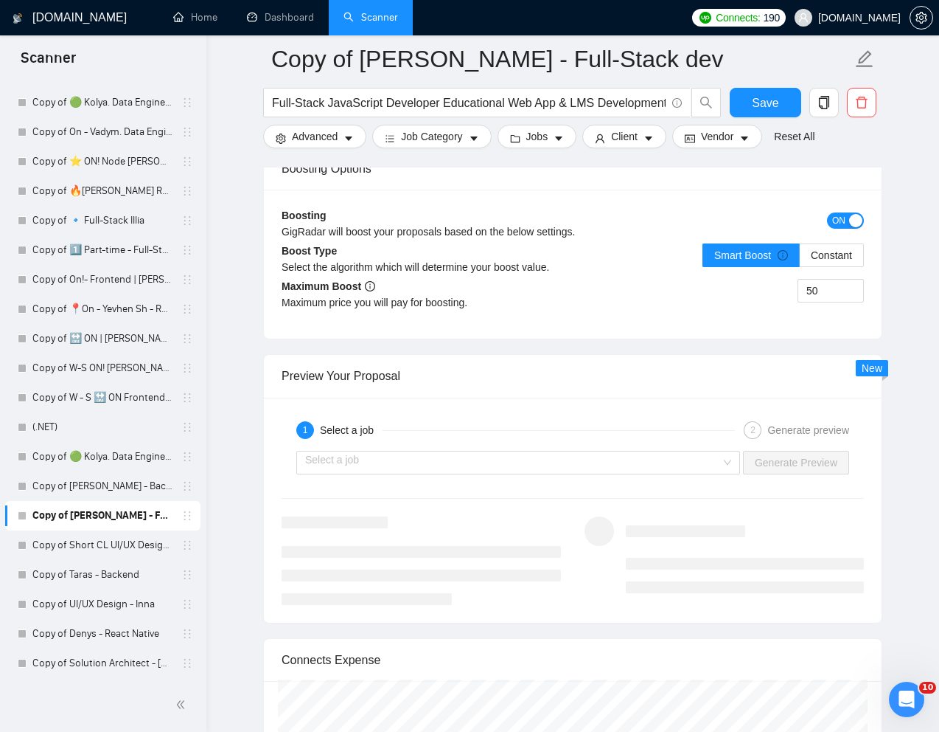
scroll to position [2707, 0]
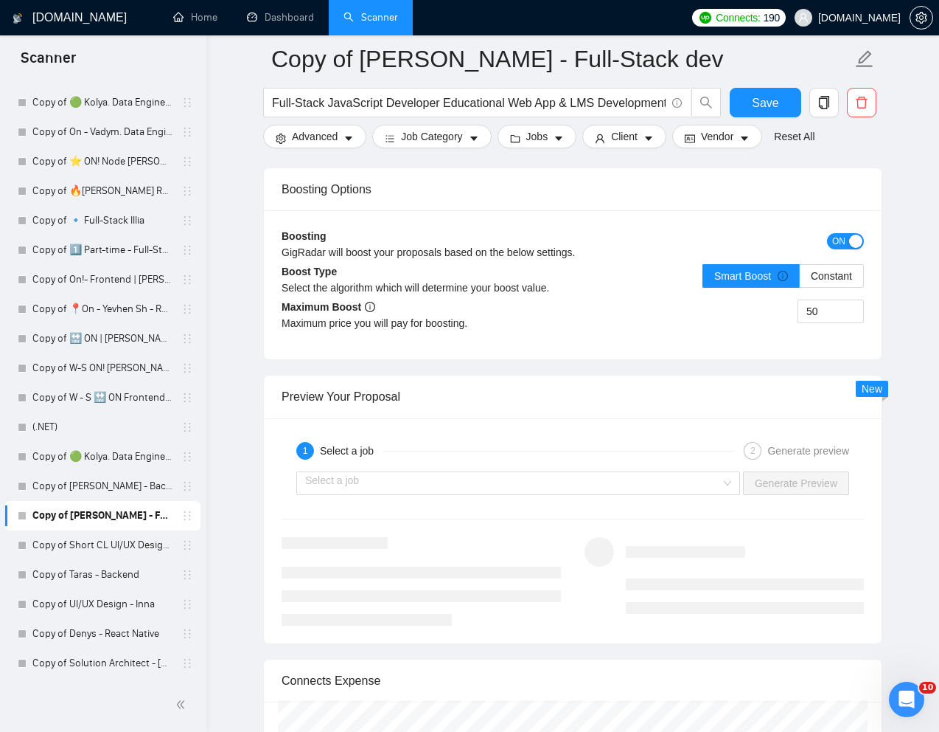
click at [670, 497] on div "Select a job Generate Preview" at bounding box center [573, 482] width 586 height 35
click at [675, 491] on input "search" at bounding box center [513, 483] width 416 height 22
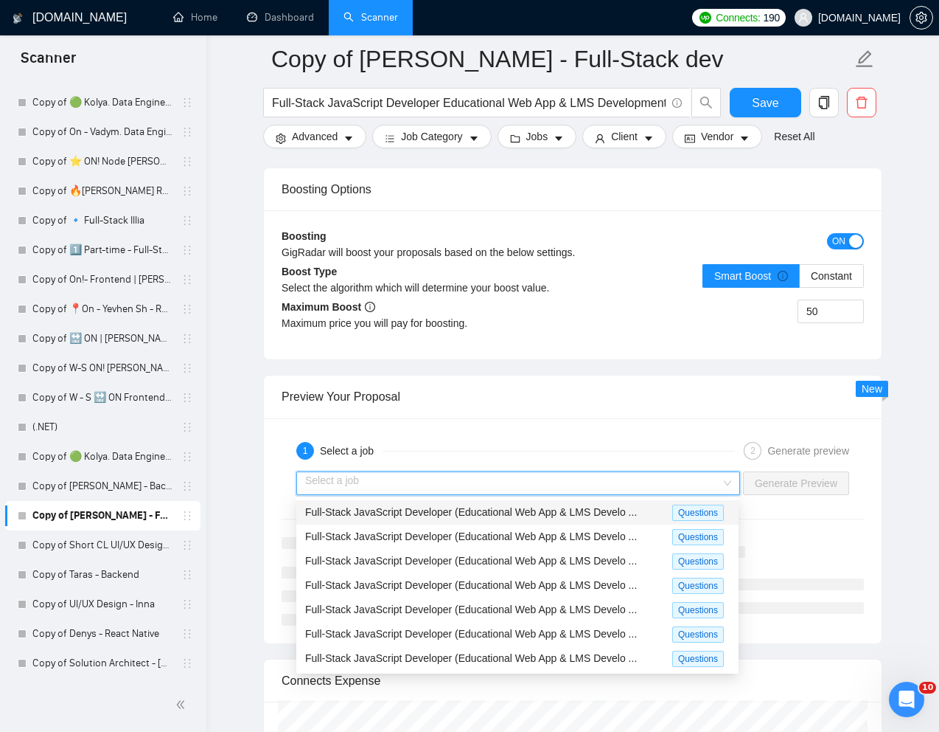
click at [531, 520] on div "Full-Stack JavaScript Developer (Educational Web App & LMS Develo ..." at bounding box center [488, 512] width 367 height 17
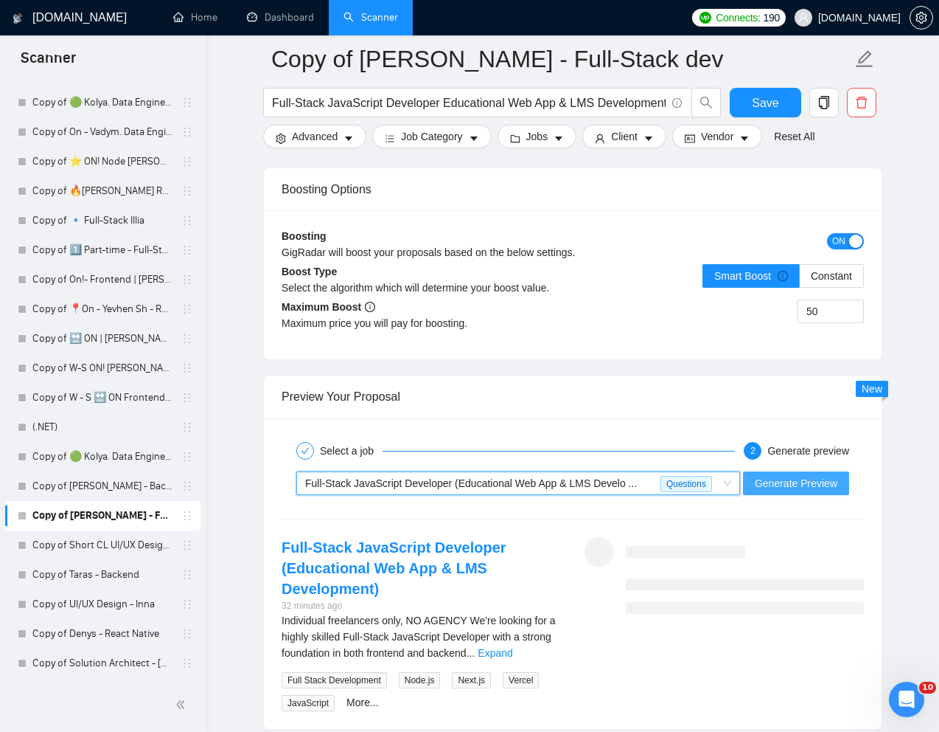
click at [777, 479] on span "Generate Preview" at bounding box center [796, 483] width 83 height 16
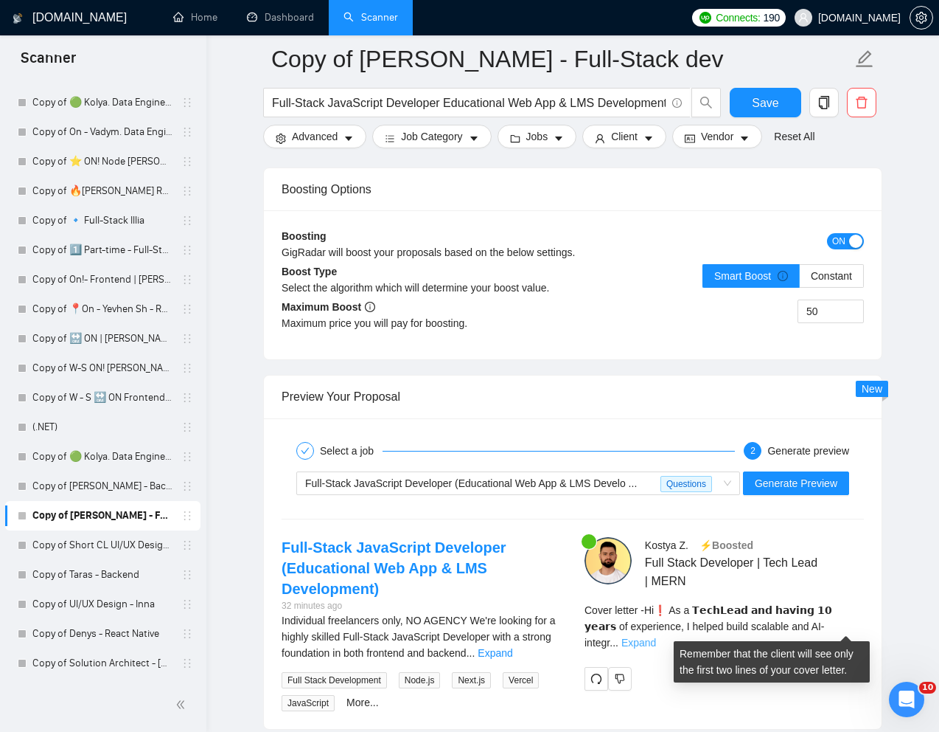
click at [656, 636] on link "Expand" at bounding box center [639, 642] width 35 height 12
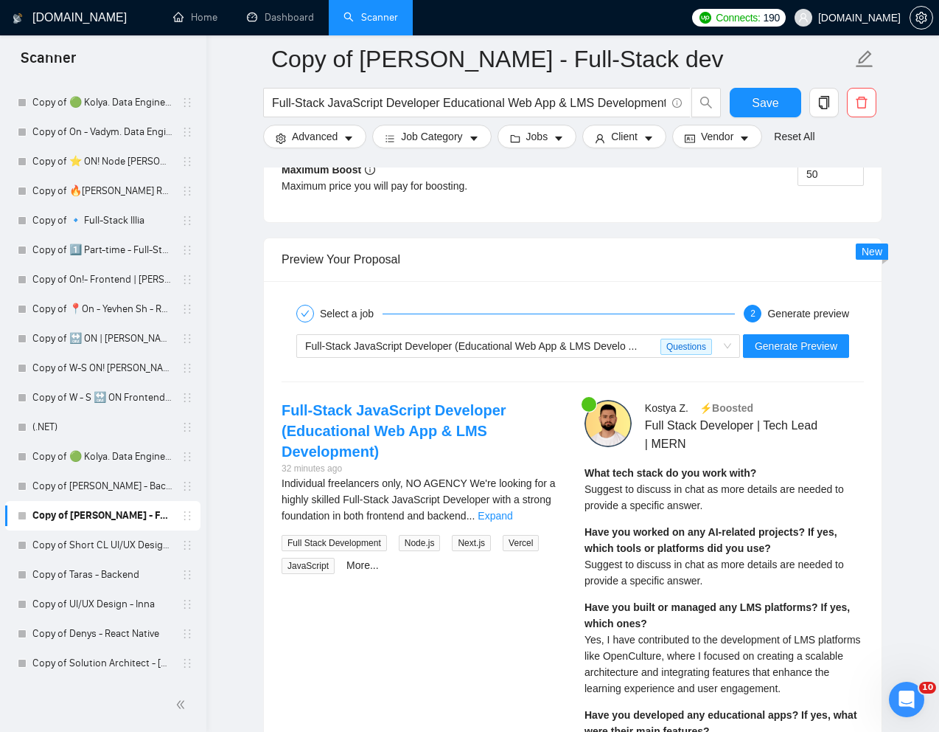
scroll to position [2848, 0]
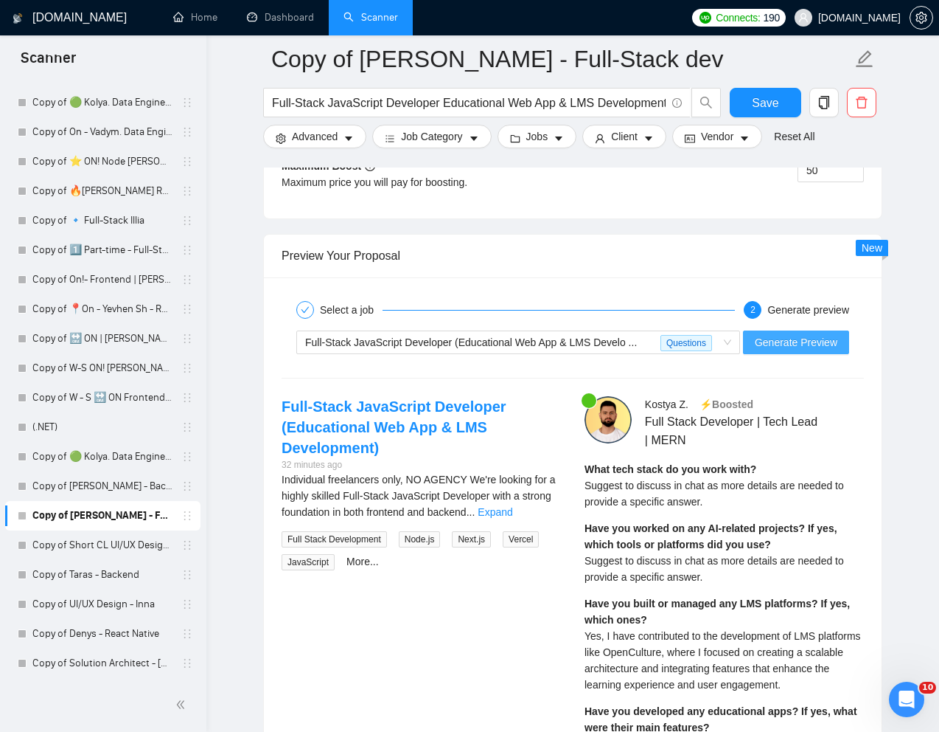
click at [791, 347] on span "Generate Preview" at bounding box center [796, 342] width 83 height 16
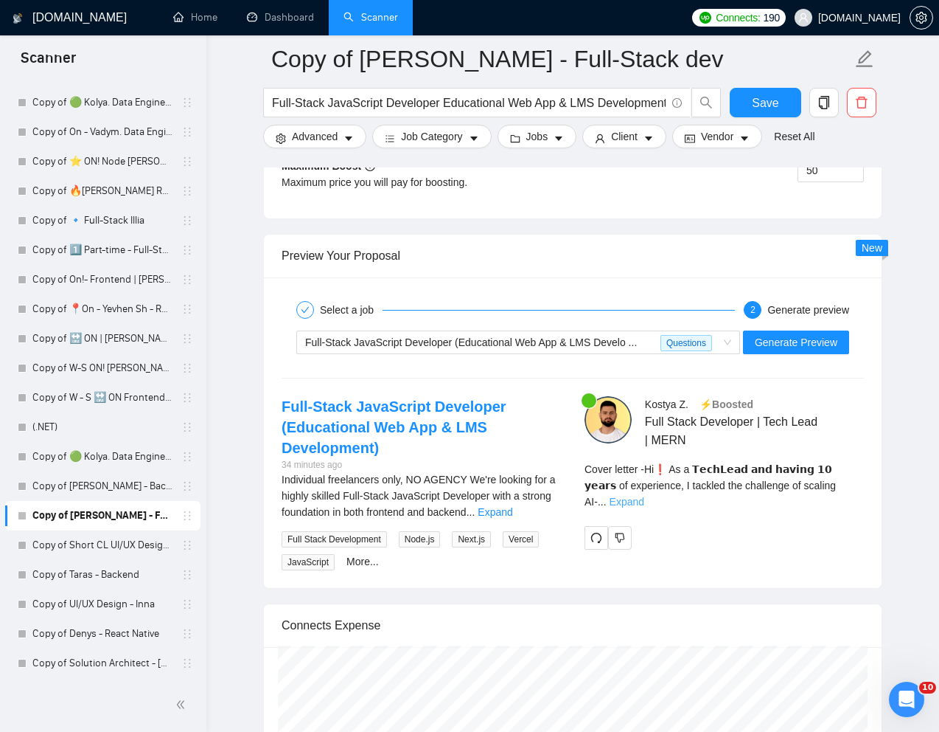
click at [645, 496] on link "Expand" at bounding box center [627, 502] width 35 height 12
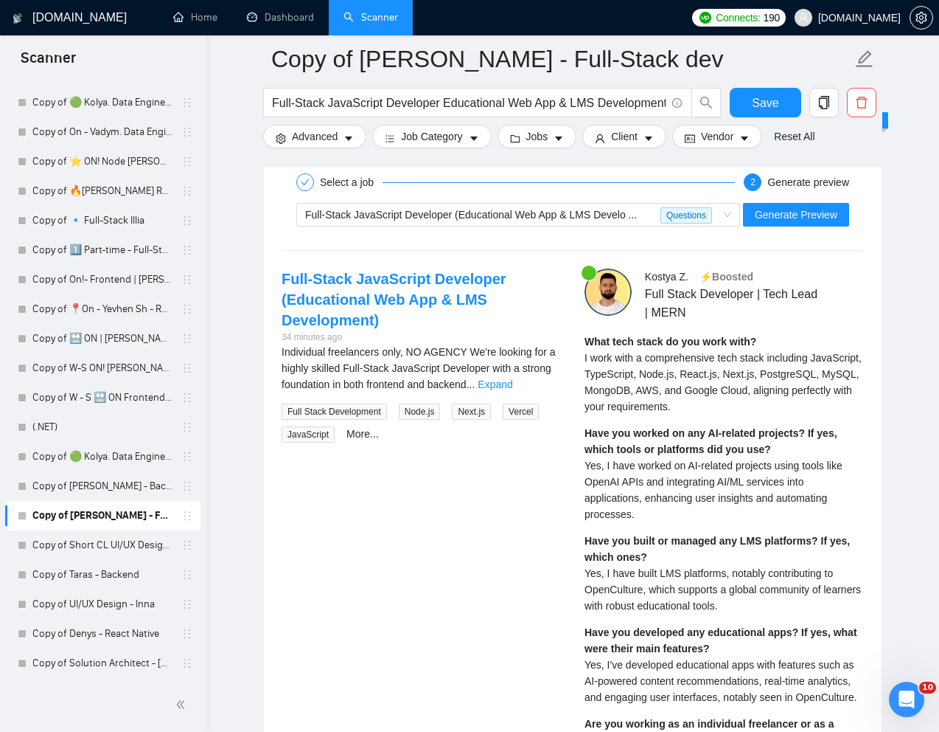
scroll to position [2953, 0]
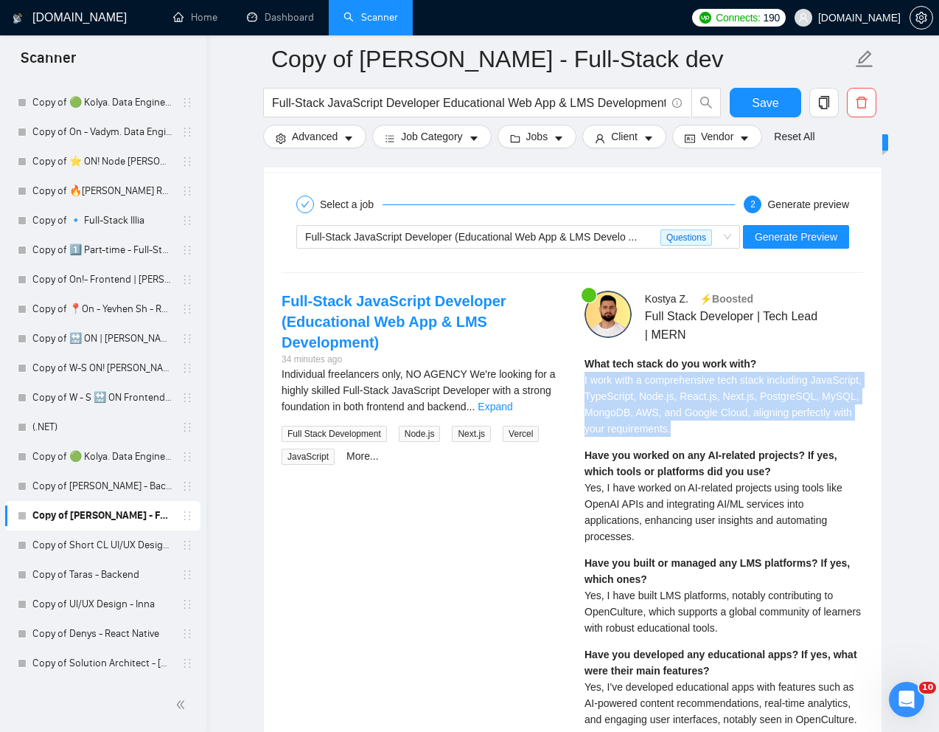
drag, startPoint x: 580, startPoint y: 378, endPoint x: 802, endPoint y: 426, distance: 227.1
copy span "I work with a comprehensive tech stack including JavaScript, TypeScript, Node.j…"
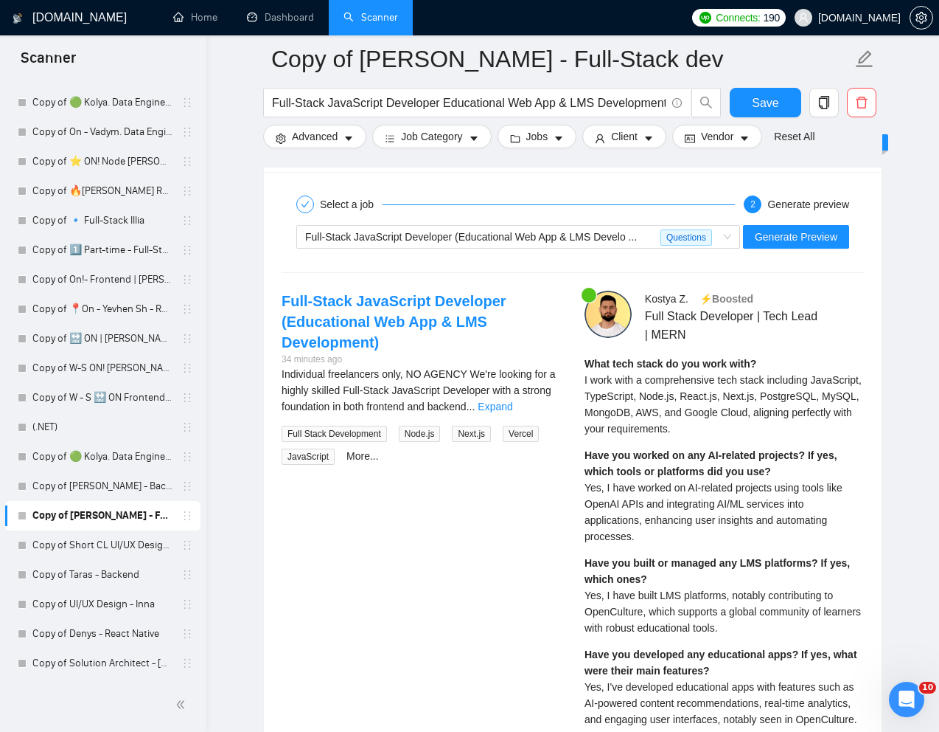
click at [639, 511] on div "Have you worked on any AI-related projects? If yes, which tools or platforms di…" at bounding box center [724, 495] width 279 height 97
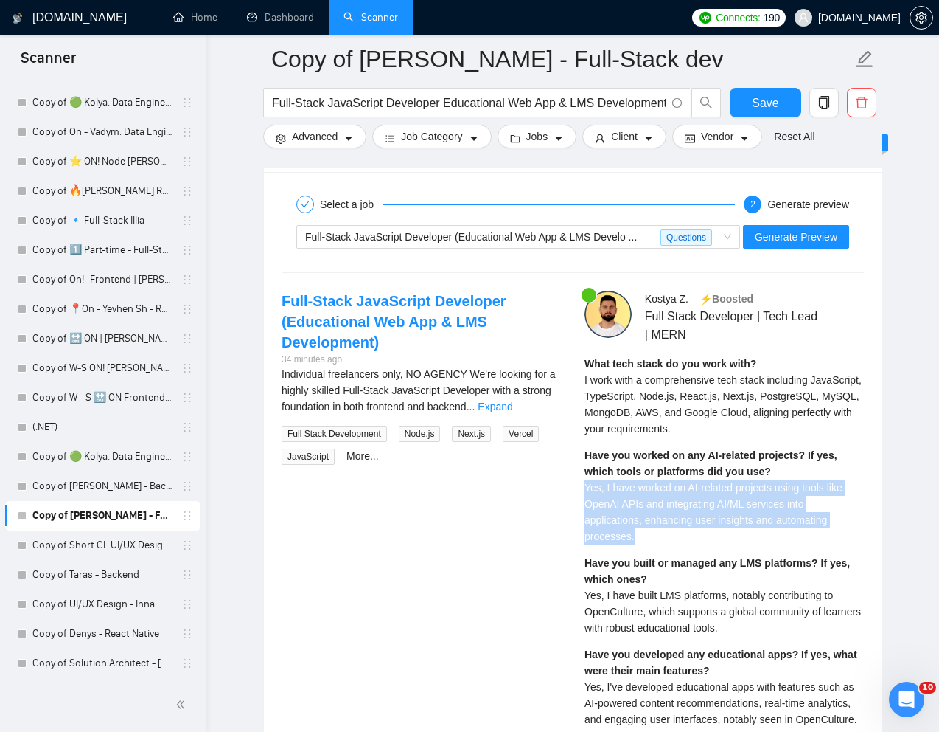
drag, startPoint x: 586, startPoint y: 487, endPoint x: 639, endPoint y: 529, distance: 67.1
click at [639, 529] on div "Have you worked on any AI-related projects? If yes, which tools or platforms di…" at bounding box center [724, 495] width 279 height 97
copy span "Yes, I have worked on AI-related projects using tools like OpenAI APIs and inte…"
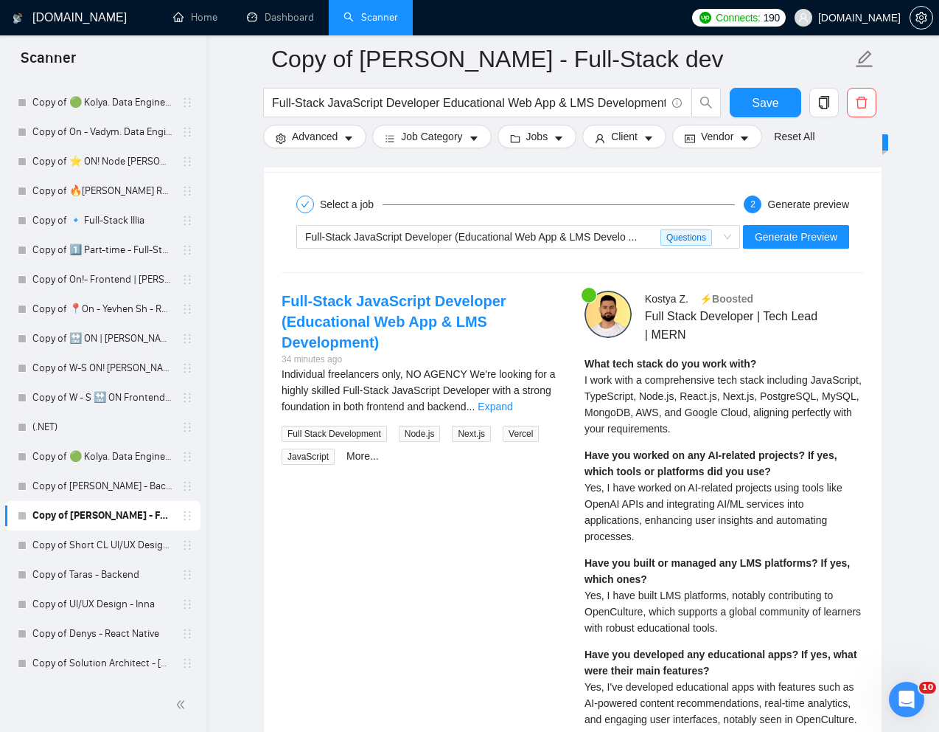
click at [656, 616] on span "Yes, I have built LMS platforms, notably contributing to OpenCulture, which sup…" at bounding box center [723, 611] width 277 height 44
drag, startPoint x: 582, startPoint y: 604, endPoint x: 777, endPoint y: 619, distance: 196.0
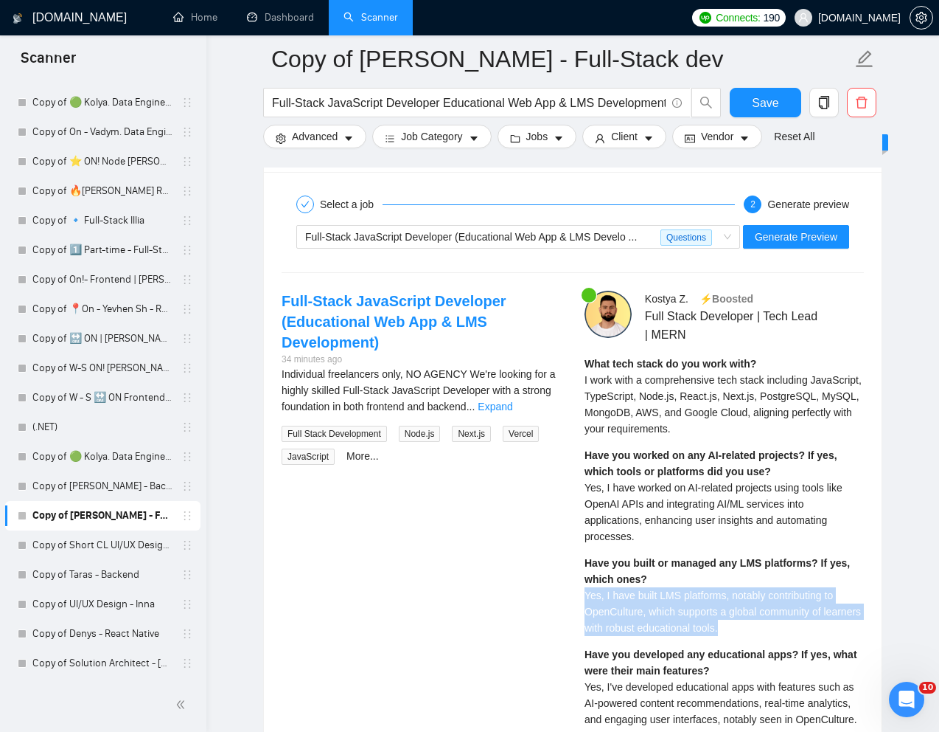
drag, startPoint x: 586, startPoint y: 594, endPoint x: 807, endPoint y: 626, distance: 224.3
click at [807, 626] on div "Have you built or managed any LMS platforms? If yes, which ones? Yes, I have bu…" at bounding box center [724, 595] width 279 height 81
copy span "Yes, I have built LMS platforms, notably contributing to OpenCulture, which sup…"
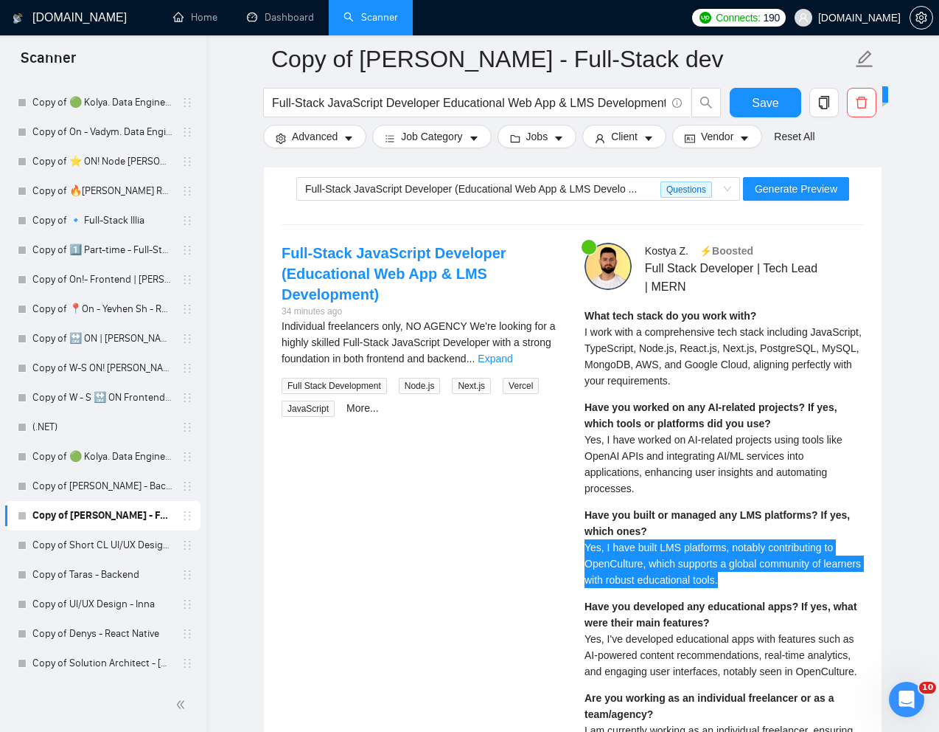
scroll to position [3015, 0]
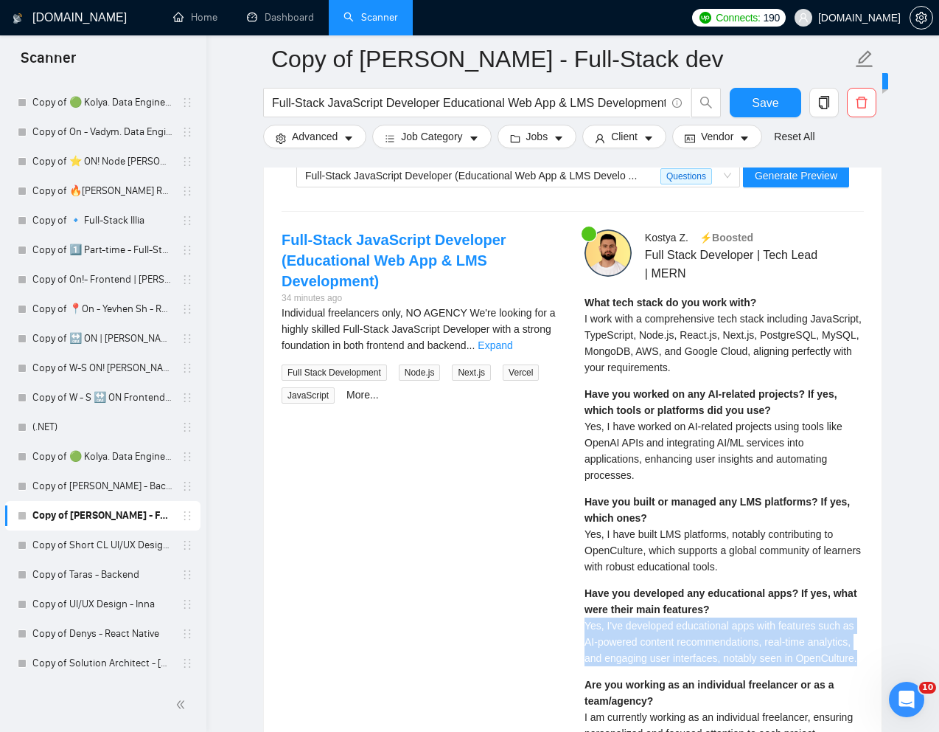
drag, startPoint x: 582, startPoint y: 626, endPoint x: 650, endPoint y: 674, distance: 83.1
click at [650, 674] on div "Kostya Z . ⚡️Boosted Full Stack Developer | Tech Lead | MERN What tech stack do…" at bounding box center [724, 702] width 303 height 947
copy span "Yes, I've developed educational apps with features such as AI-powered content r…"
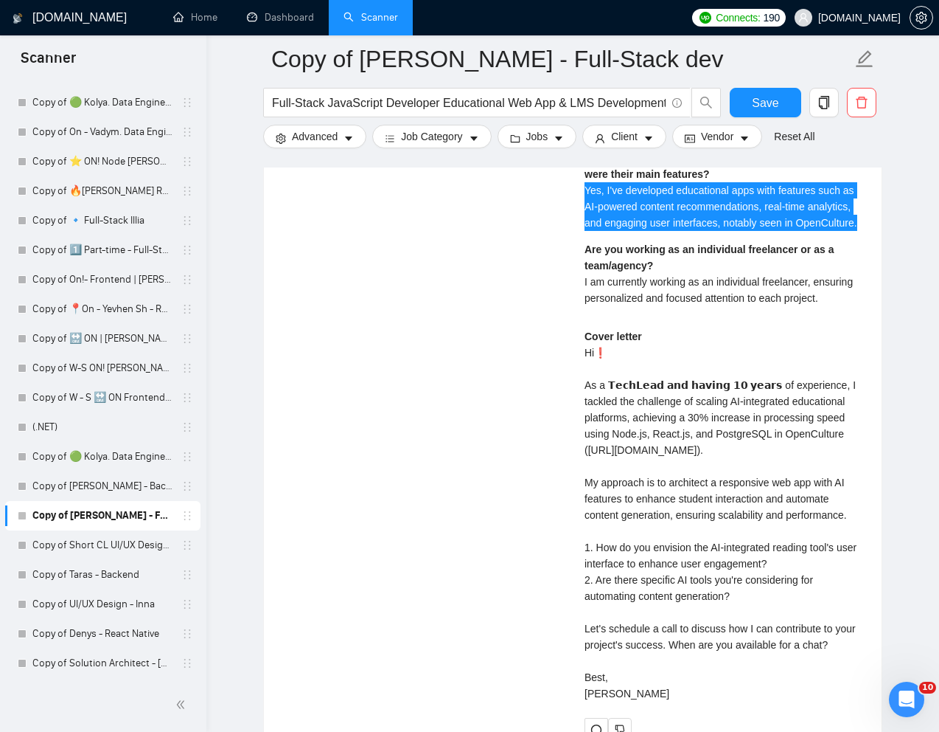
scroll to position [3476, 0]
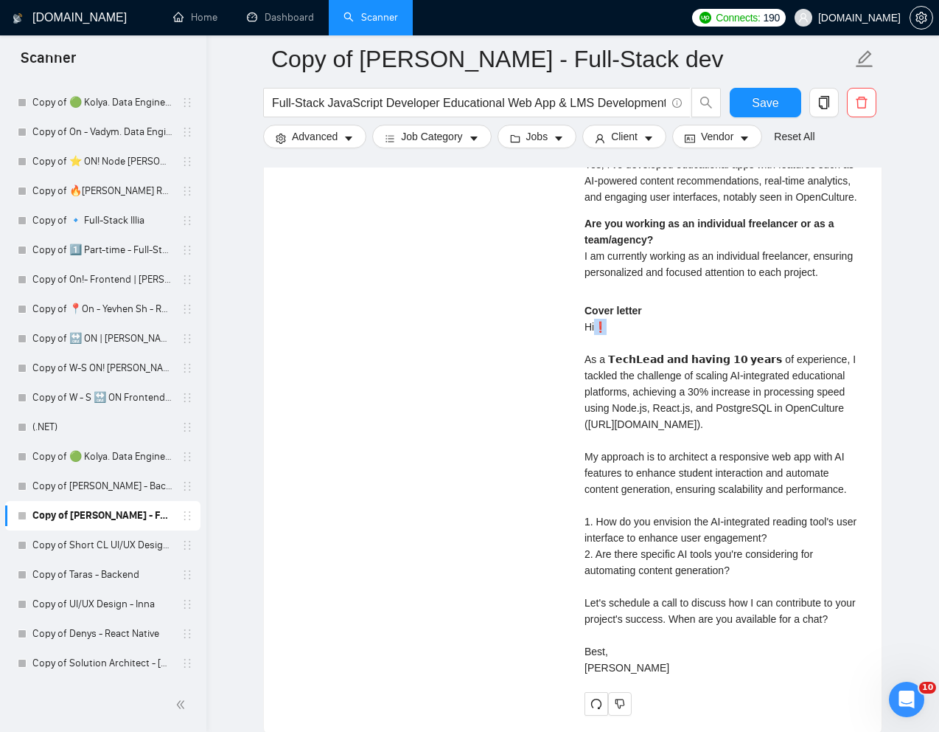
drag, startPoint x: 612, startPoint y: 343, endPoint x: 600, endPoint y: 344, distance: 11.9
click at [600, 344] on div "Cover letter Hi❗ As a 𝗧𝗲𝗰𝗵𝗟𝗲𝗮𝗱 𝗮𝗻𝗱 𝗵𝗮𝘃𝗶𝗻𝗴 𝟭𝟬 𝘆𝗲𝗮𝗿𝘀 of experience, I tackled the…" at bounding box center [724, 488] width 279 height 373
copy div "❗"
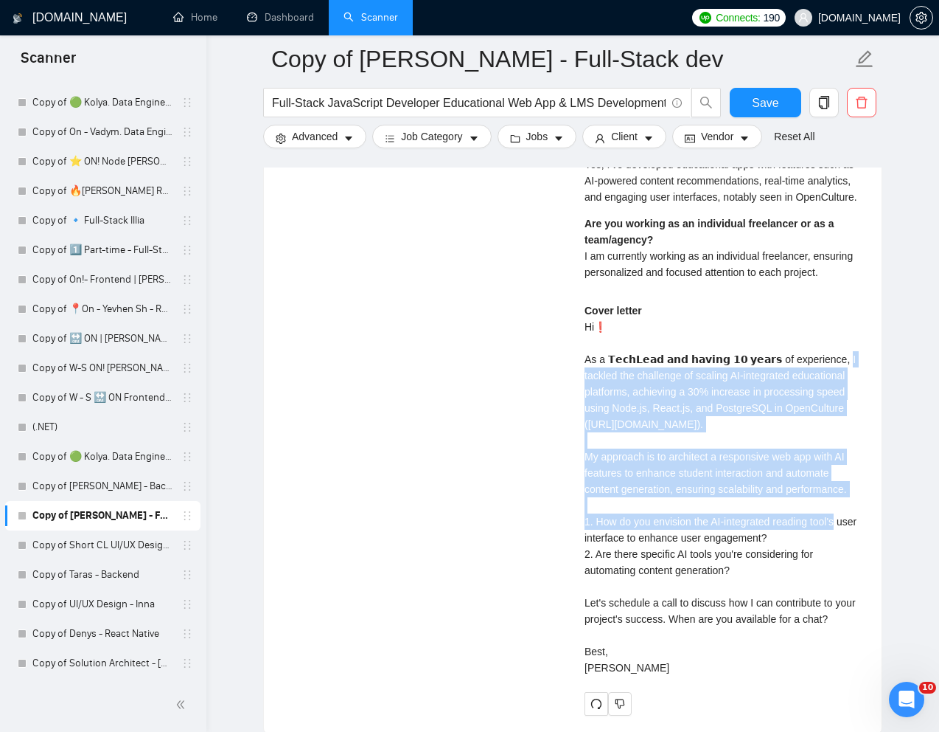
drag, startPoint x: 817, startPoint y: 371, endPoint x: 869, endPoint y: 524, distance: 161.8
click at [869, 524] on div "Kostya Z . ⚡️Boosted Full Stack Developer | Tech Lead | MERN What tech stack do…" at bounding box center [724, 241] width 303 height 947
copy div "of scaling AI-integrated educational platforms, achieving a 30% increase in pro…"
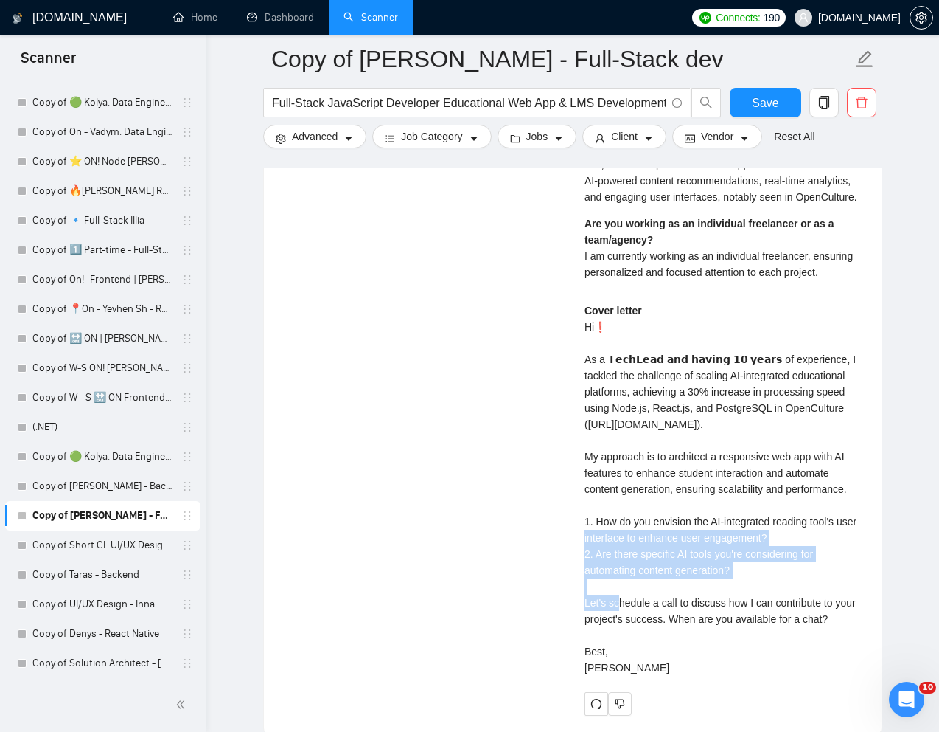
drag, startPoint x: 596, startPoint y: 553, endPoint x: 747, endPoint y: 594, distance: 156.5
click at [747, 594] on div "Cover letter Hi❗ As a 𝗧𝗲𝗰𝗵𝗟𝗲𝗮𝗱 𝗮𝗻𝗱 𝗵𝗮𝘃𝗶𝗻𝗴 𝟭𝟬 𝘆𝗲𝗮𝗿𝘀 of experience, I tackled the…" at bounding box center [724, 488] width 279 height 373
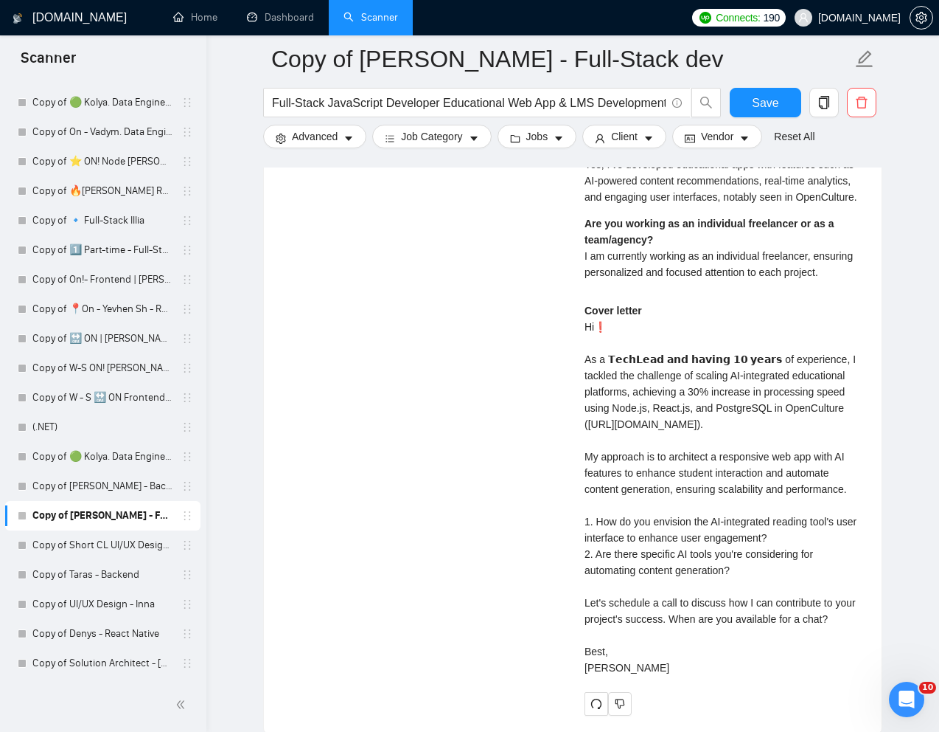
click at [748, 610] on div "Cover letter Hi❗ As a 𝗧𝗲𝗰𝗵𝗟𝗲𝗮𝗱 𝗮𝗻𝗱 𝗵𝗮𝘃𝗶𝗻𝗴 𝟭𝟬 𝘆𝗲𝗮𝗿𝘀 of experience, I tackled the…" at bounding box center [724, 488] width 279 height 373
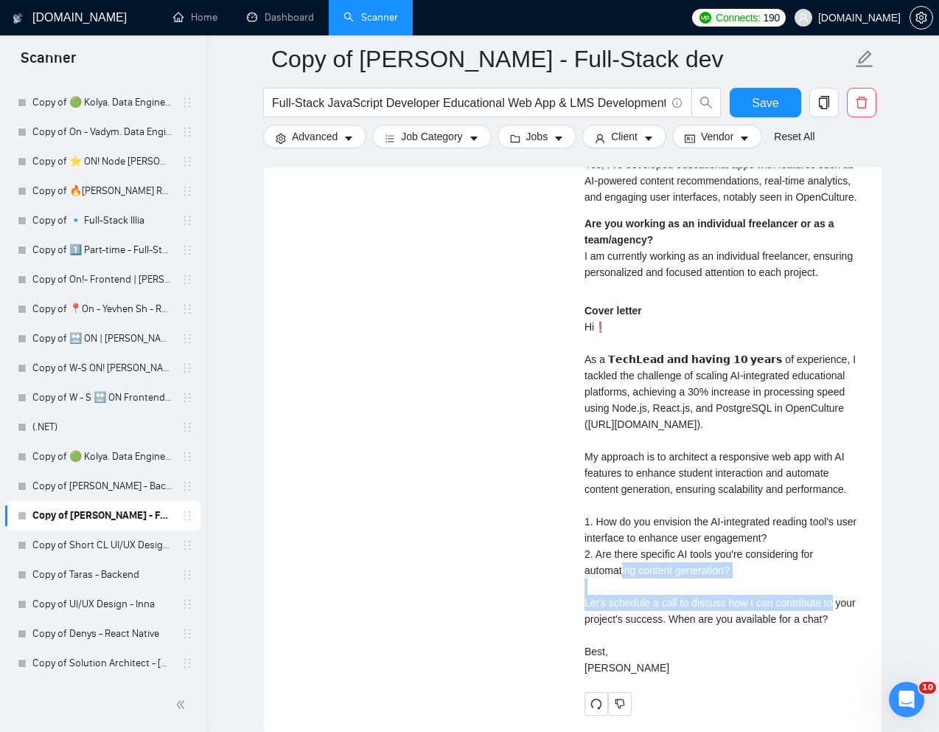
drag, startPoint x: 739, startPoint y: 602, endPoint x: 600, endPoint y: 591, distance: 139.8
click at [600, 591] on div "Cover letter Hi❗ As a 𝗧𝗲𝗰𝗵𝗟𝗲𝗮𝗱 𝗮𝗻𝗱 𝗵𝗮𝘃𝗶𝗻𝗴 𝟭𝟬 𝘆𝗲𝗮𝗿𝘀 of experience, I tackled the…" at bounding box center [724, 488] width 279 height 373
copy div "ols you're considering for automating content generation? Let's schedule a call"
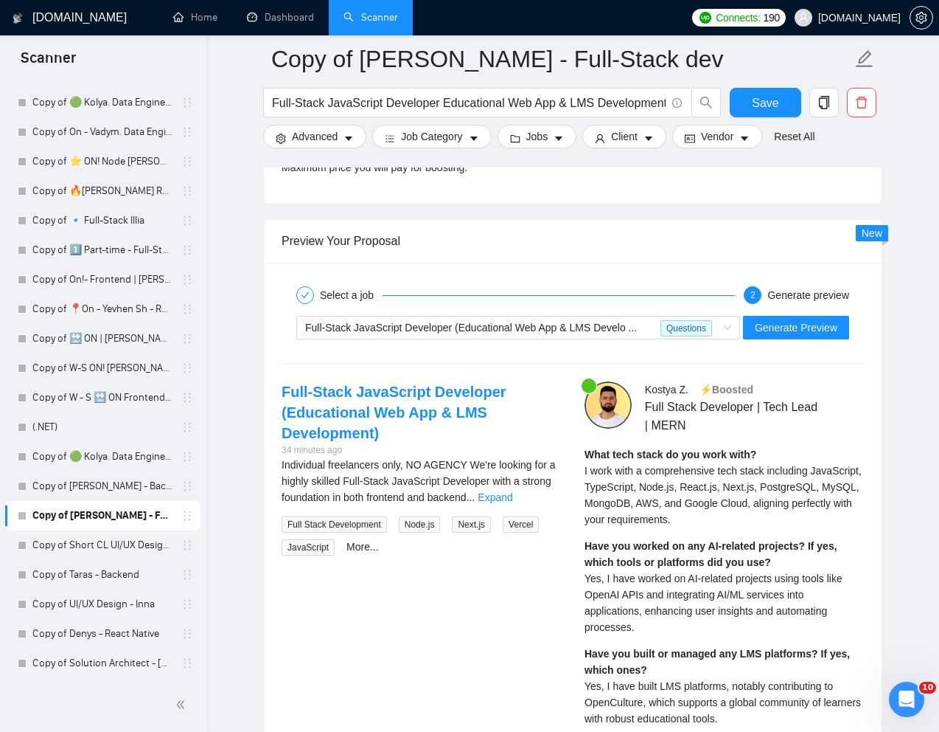
scroll to position [2851, 0]
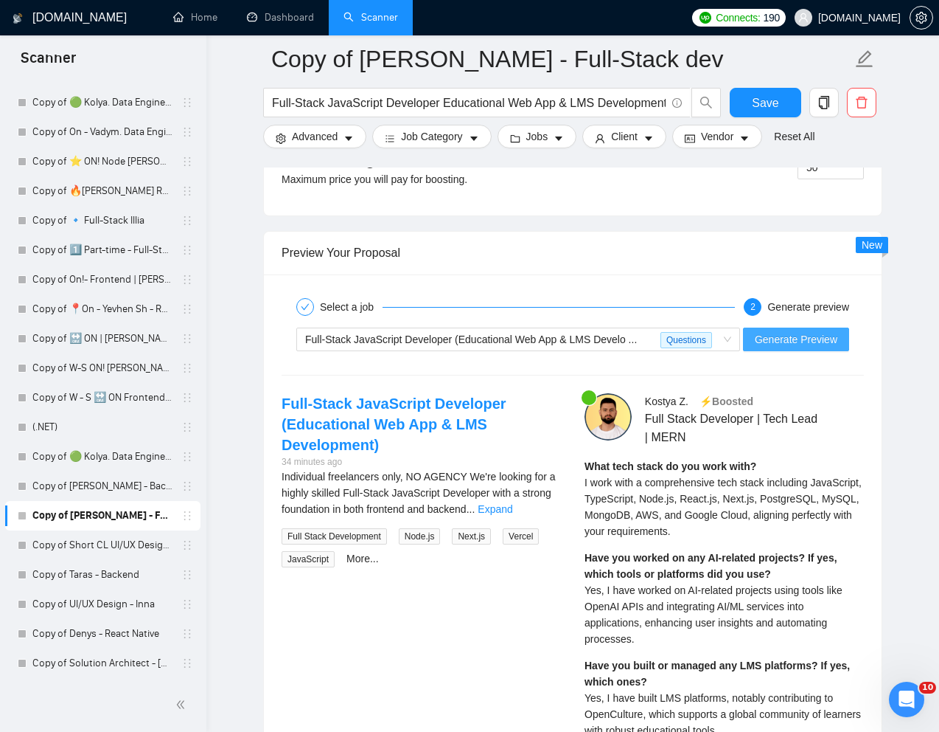
click at [770, 342] on span "Generate Preview" at bounding box center [796, 339] width 83 height 16
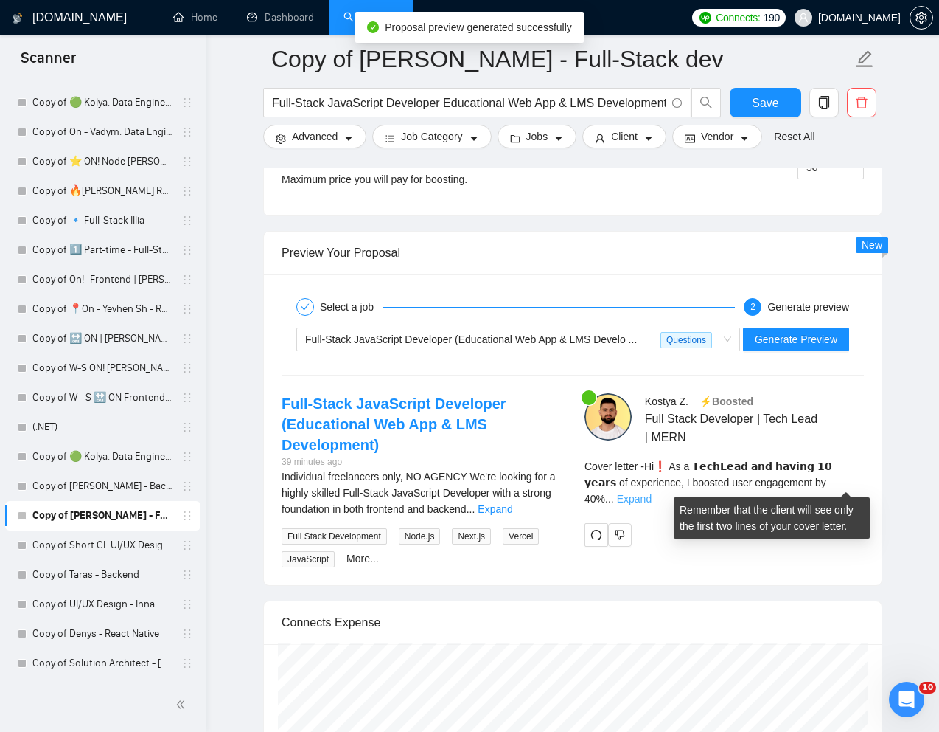
click at [652, 493] on link "Expand" at bounding box center [634, 499] width 35 height 12
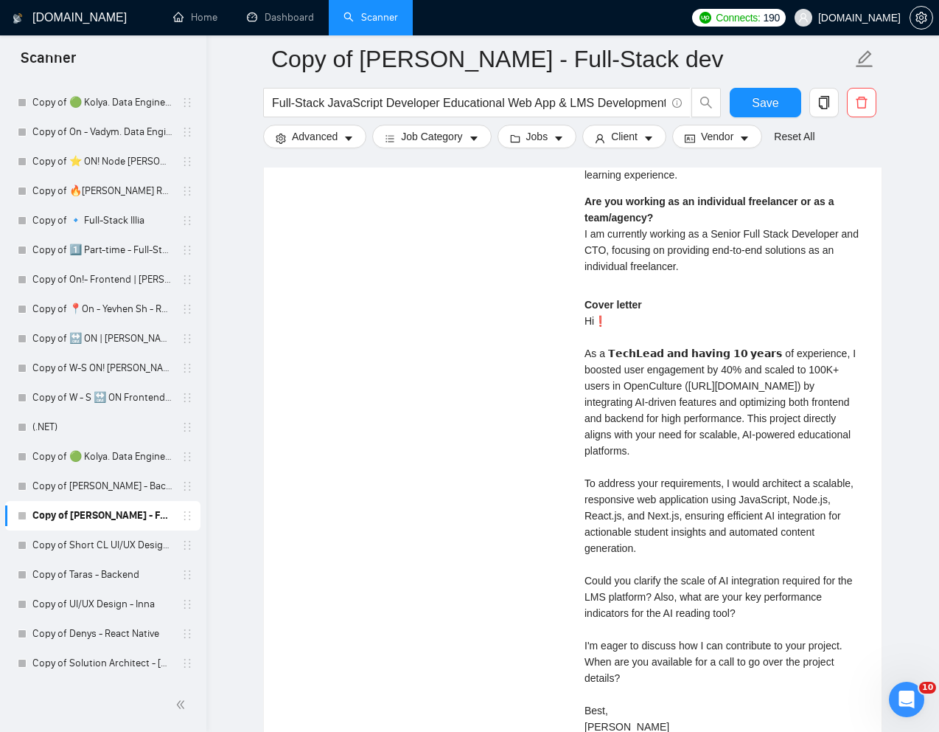
scroll to position [3482, 0]
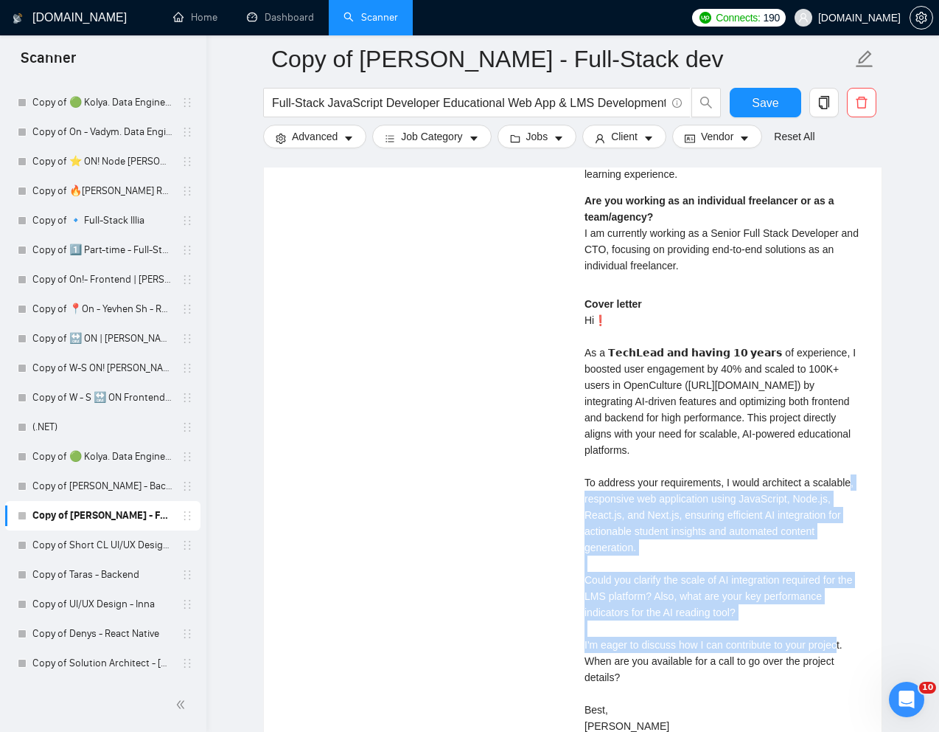
drag, startPoint x: 580, startPoint y: 498, endPoint x: 758, endPoint y: 623, distance: 218.1
click at [758, 623] on div "Kostya Z . ⚡️Boosted Full Stack Developer | Tech Lead | MERN What tech stack do…" at bounding box center [724, 268] width 303 height 1012
copy div "ents, I would architect a scalable, responsive web application using JavaScript…"
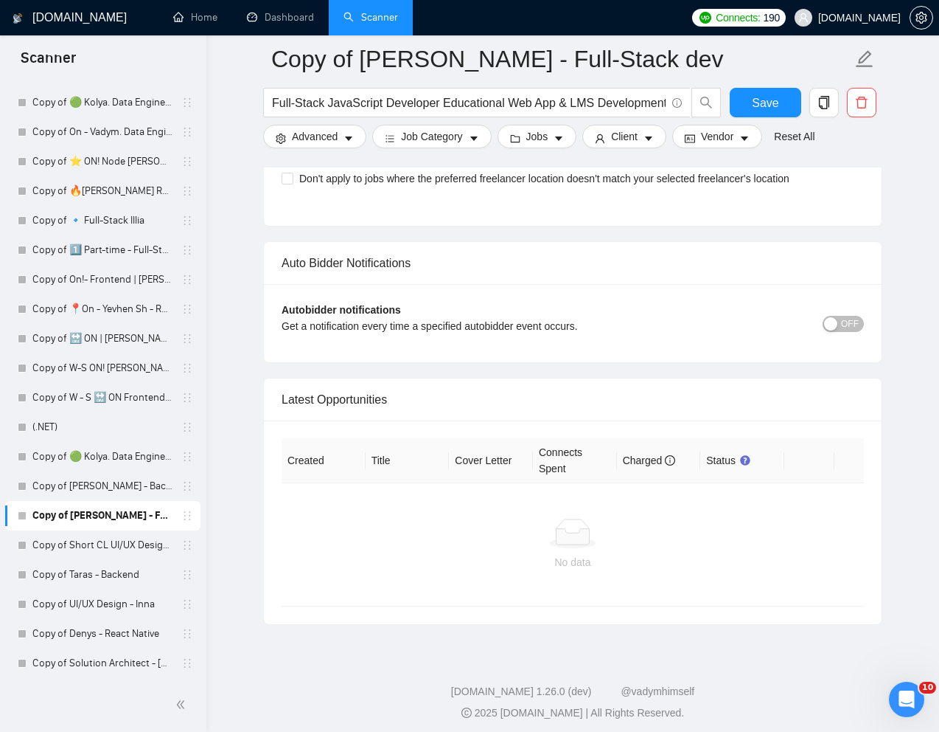
scroll to position [4495, 0]
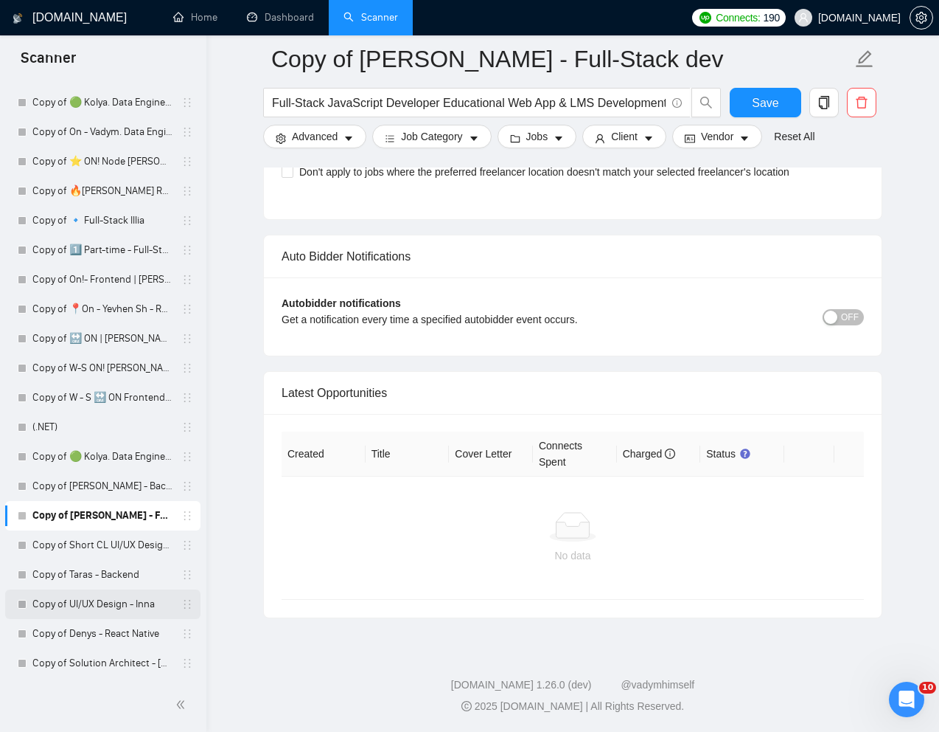
click at [58, 602] on link "Copy of UI/UX Design - Inna" at bounding box center [102, 603] width 140 height 29
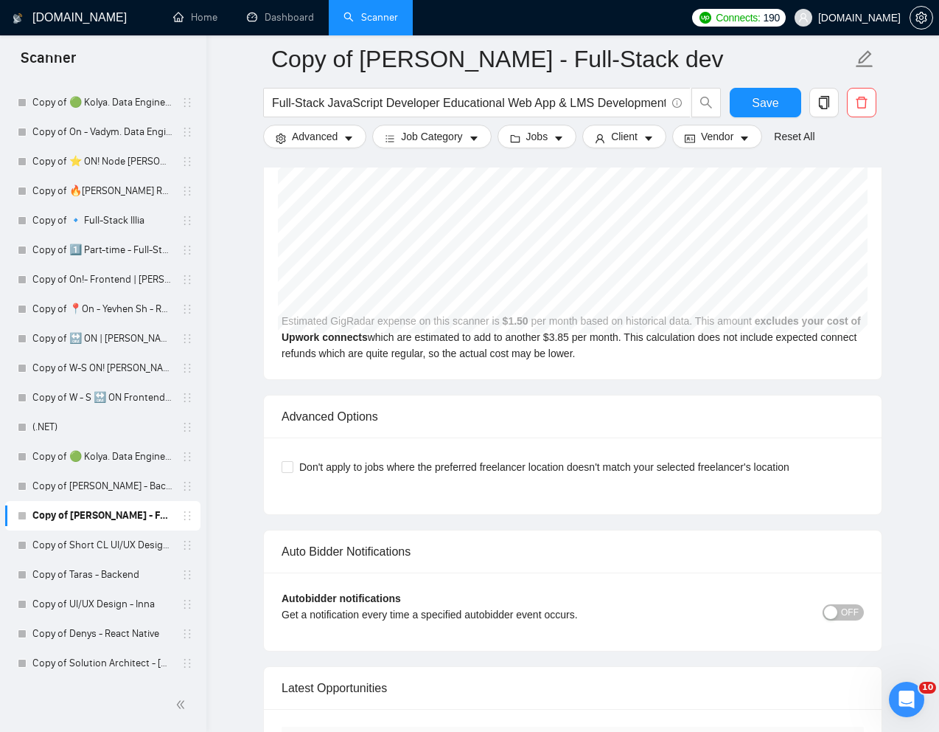
scroll to position [4122, 0]
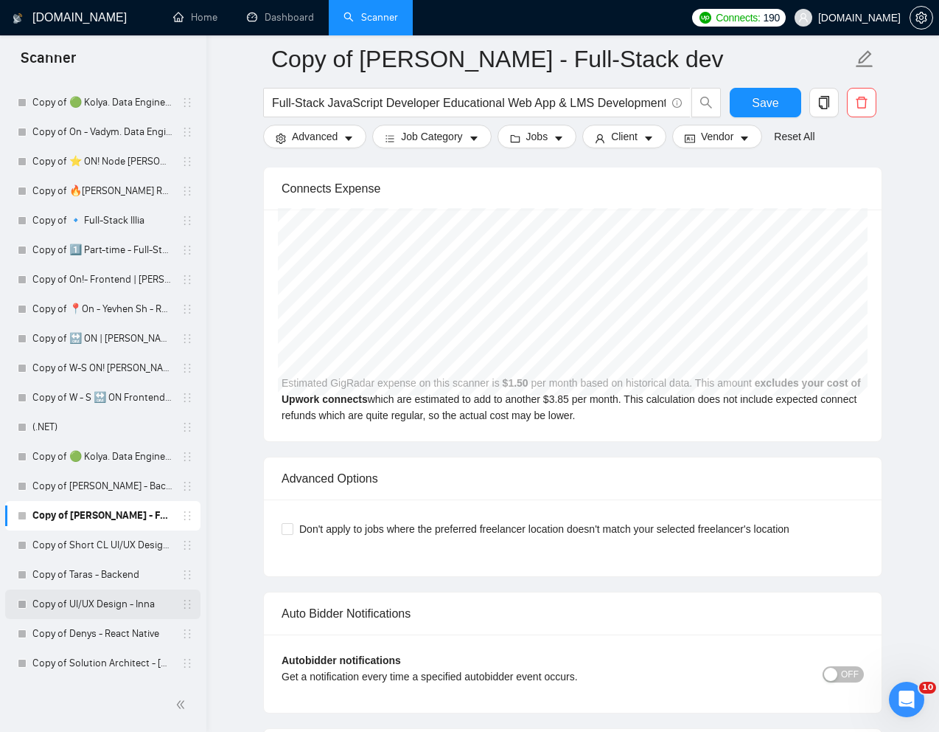
click at [63, 606] on link "Copy of UI/UX Design - Inna" at bounding box center [102, 603] width 140 height 29
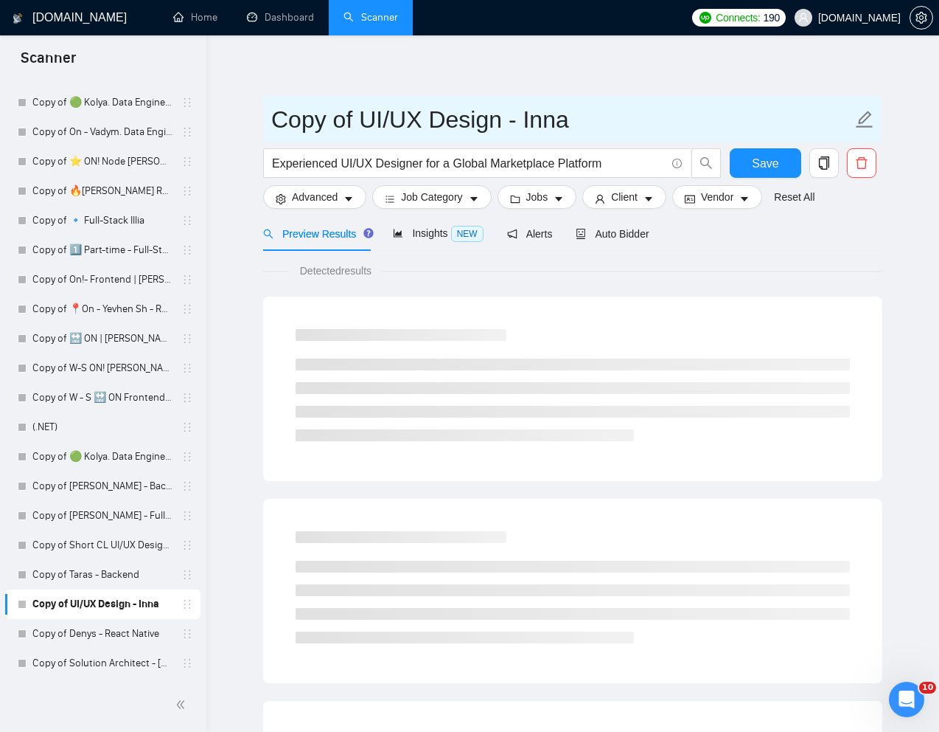
click at [484, 103] on input "Copy of UI/UX Design - Inna" at bounding box center [561, 119] width 581 height 37
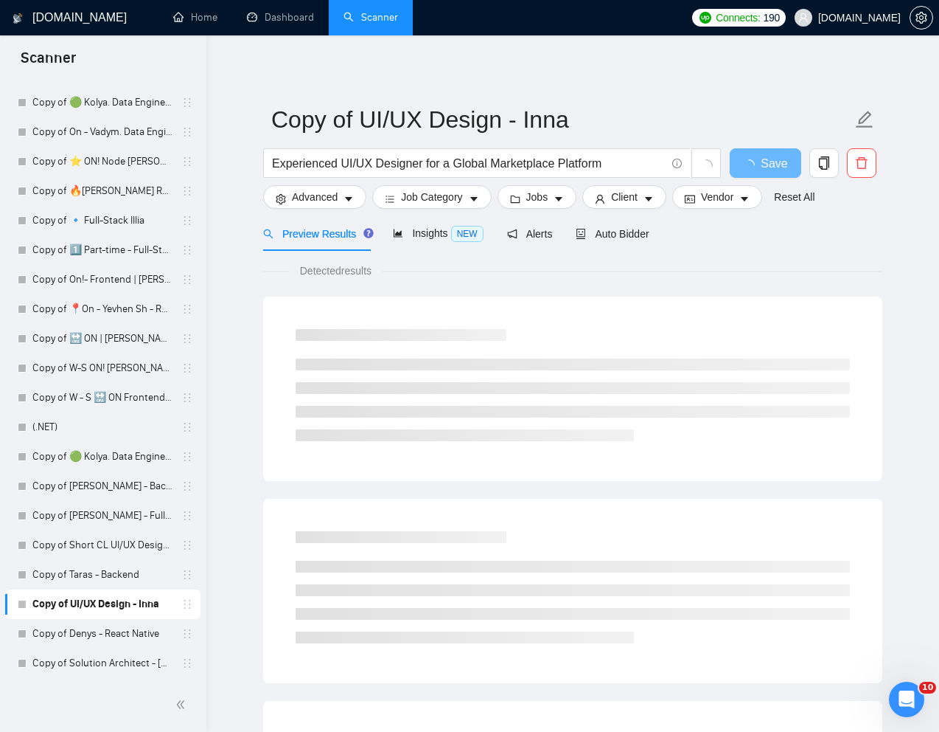
click at [621, 93] on div "Copy of UI/UX Design - Inna Experienced UI/UX Designer for a Global Marketplace…" at bounding box center [572, 674] width 619 height 1230
click at [588, 165] on input "Experienced UI/UX Designer for a Global Marketplace Platform" at bounding box center [469, 163] width 394 height 18
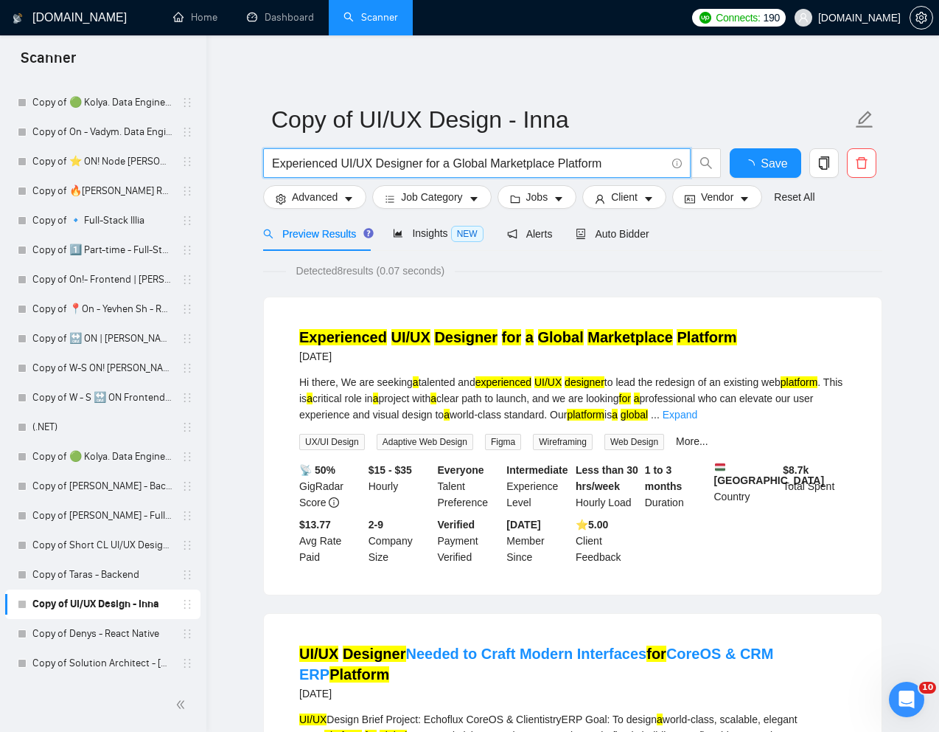
click at [588, 165] on input "Experienced UI/UX Designer for a Global Marketplace Platform" at bounding box center [469, 163] width 394 height 18
paste input "UI Designer for Mobile App — Visual Thinker with Strong App Mechanics Insight"
type input "UI Designer for Mobile App — Visual Thinker with Strong App Mechanics Insight"
click at [760, 240] on div "Preview Results Insights NEW Alerts Auto Bidder" at bounding box center [572, 233] width 619 height 35
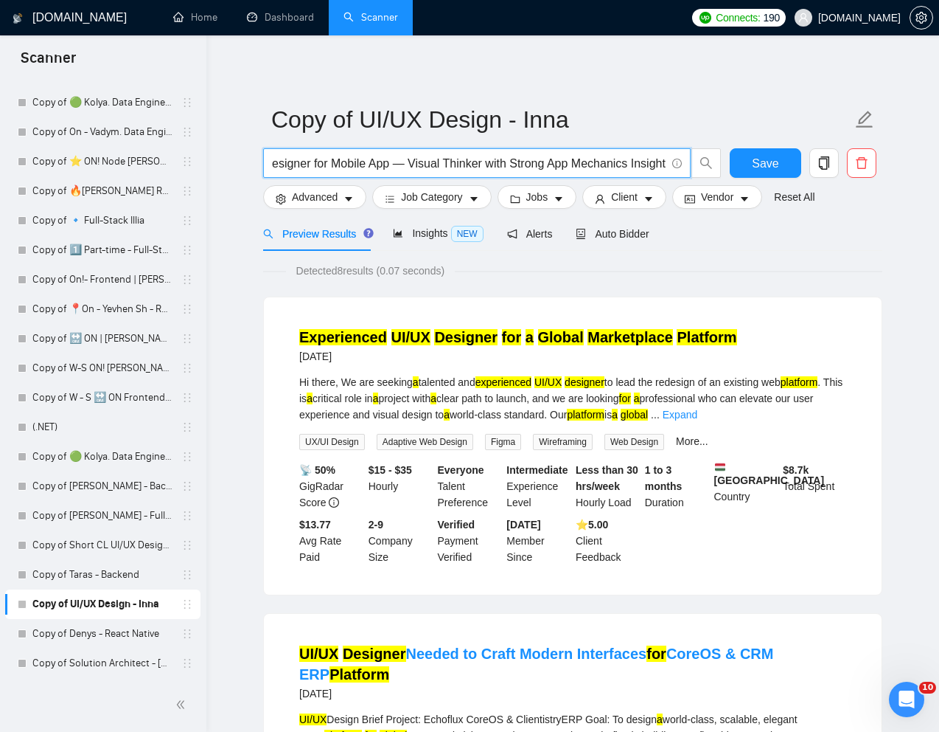
scroll to position [0, 0]
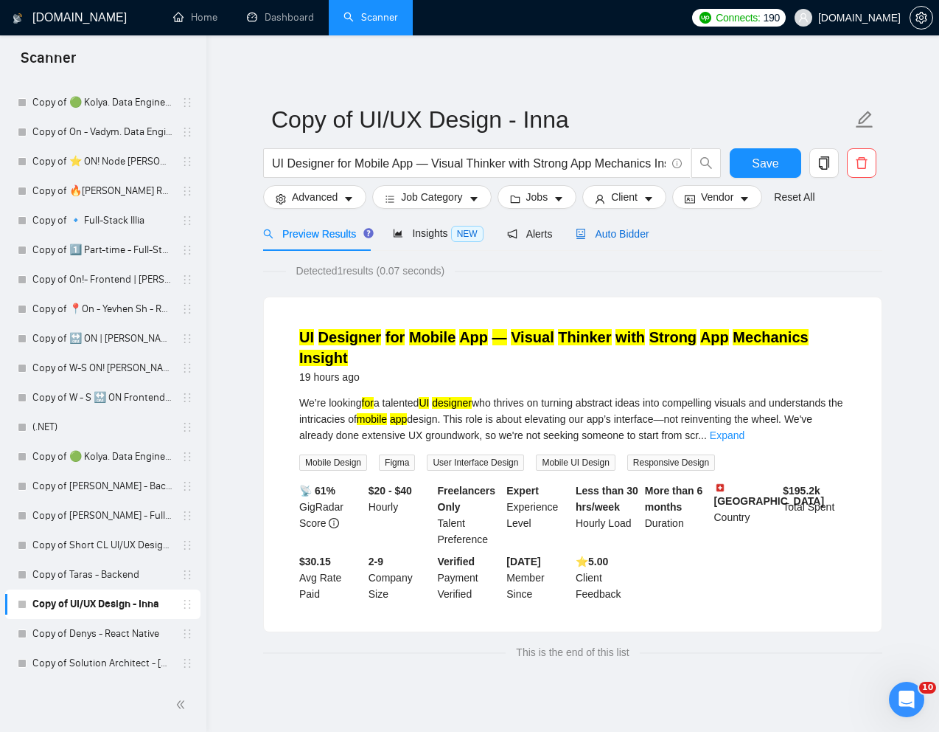
click at [635, 241] on div "Auto Bidder" at bounding box center [612, 234] width 73 height 16
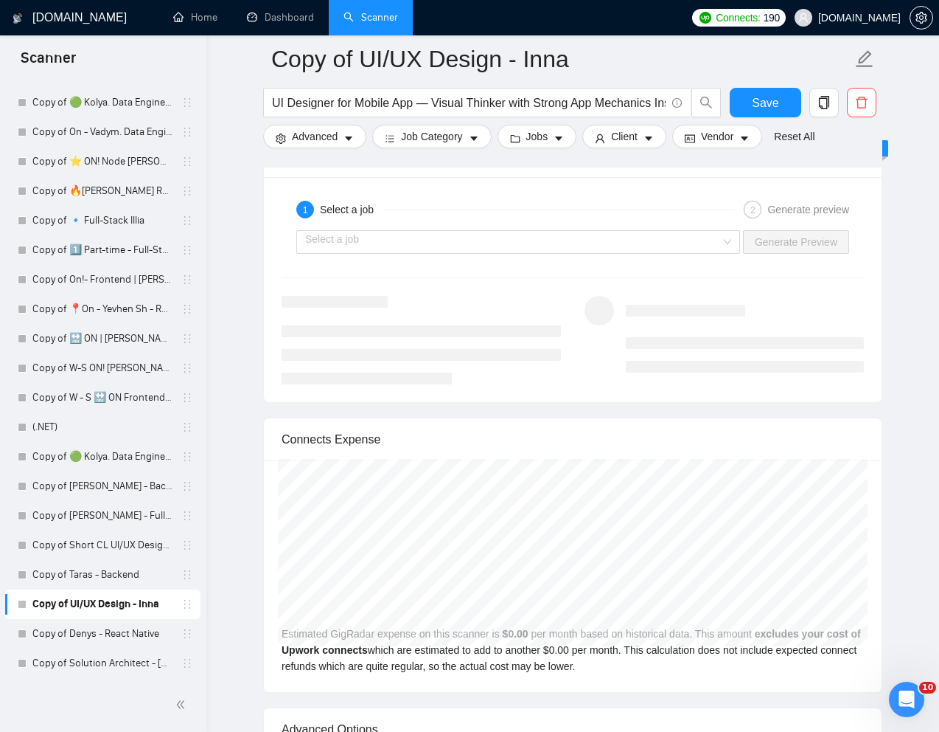
scroll to position [2736, 0]
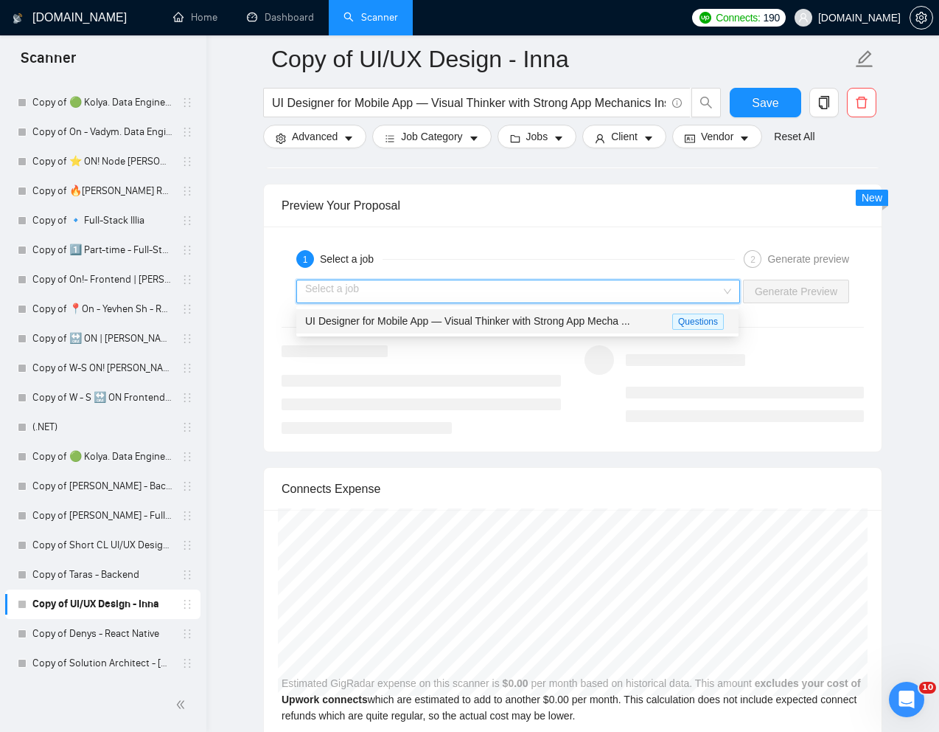
click at [690, 299] on input "search" at bounding box center [513, 291] width 416 height 22
click at [594, 321] on span "UI Designer for Mobile App — Visual Thinker with Strong App Mecha ..." at bounding box center [467, 321] width 325 height 12
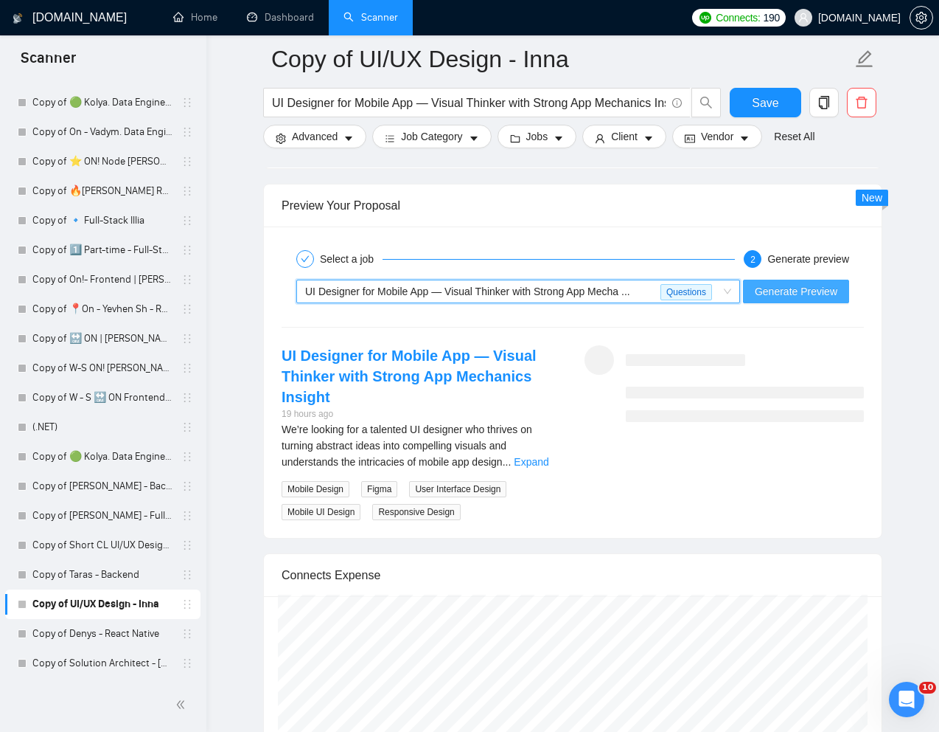
click at [801, 296] on span "Generate Preview" at bounding box center [796, 291] width 83 height 16
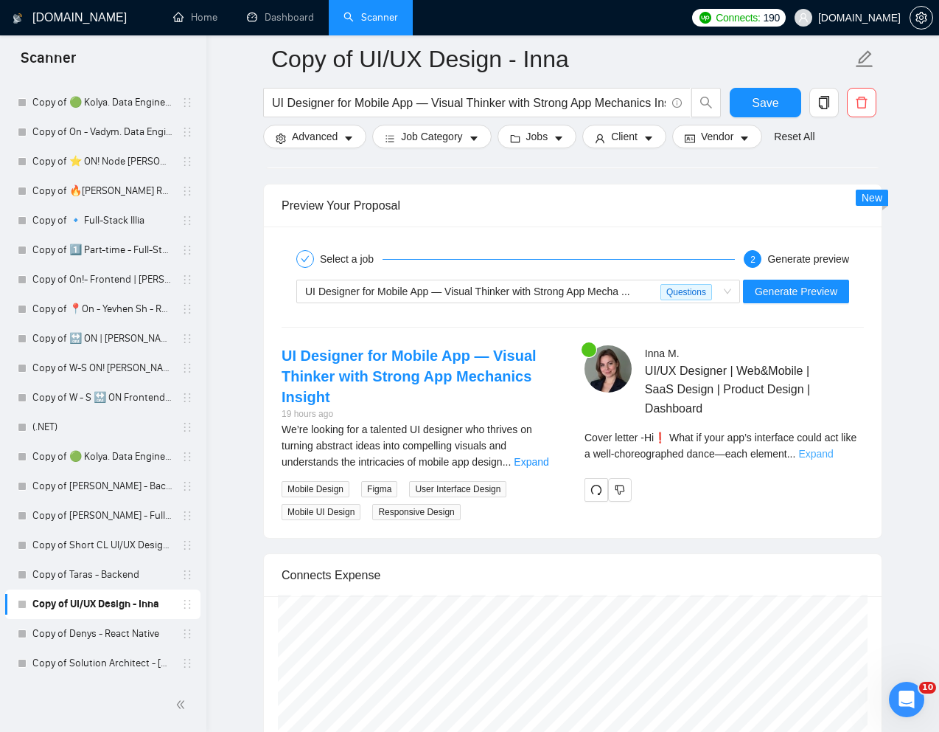
click at [833, 456] on link "Expand" at bounding box center [816, 454] width 35 height 12
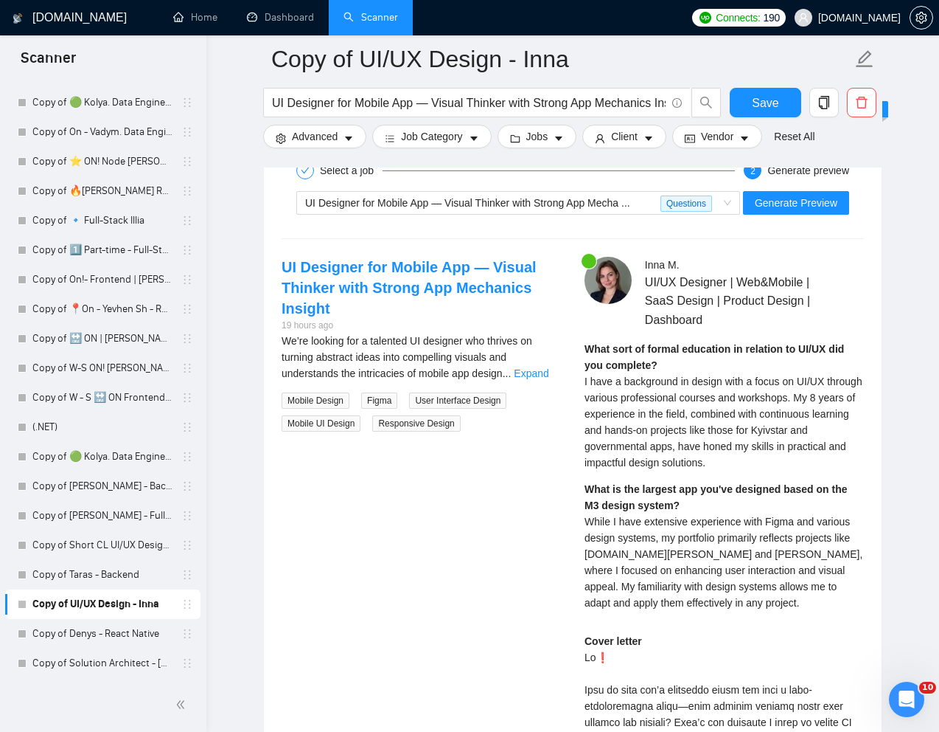
scroll to position [2836, 0]
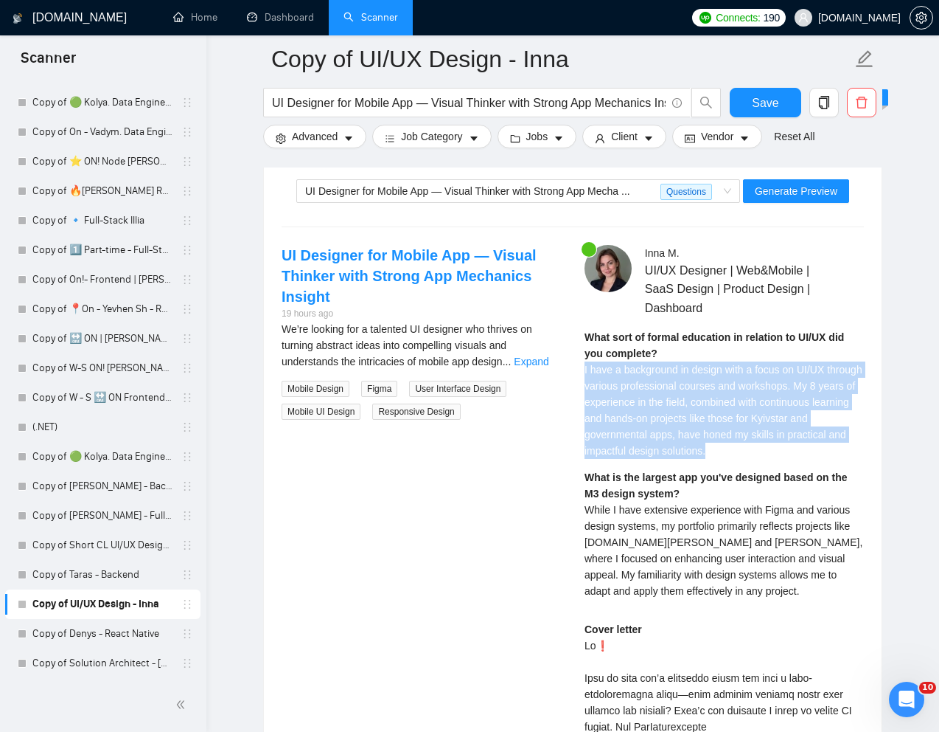
drag, startPoint x: 582, startPoint y: 372, endPoint x: 796, endPoint y: 443, distance: 226.0
click at [796, 443] on div "Inna M . UI/UX Designer | Web&Mobile | SaaS Design | Product Design | Dashboard…" at bounding box center [724, 728] width 303 height 967
copy span "I have a background in design with a focus on UI/UX through various professiona…"
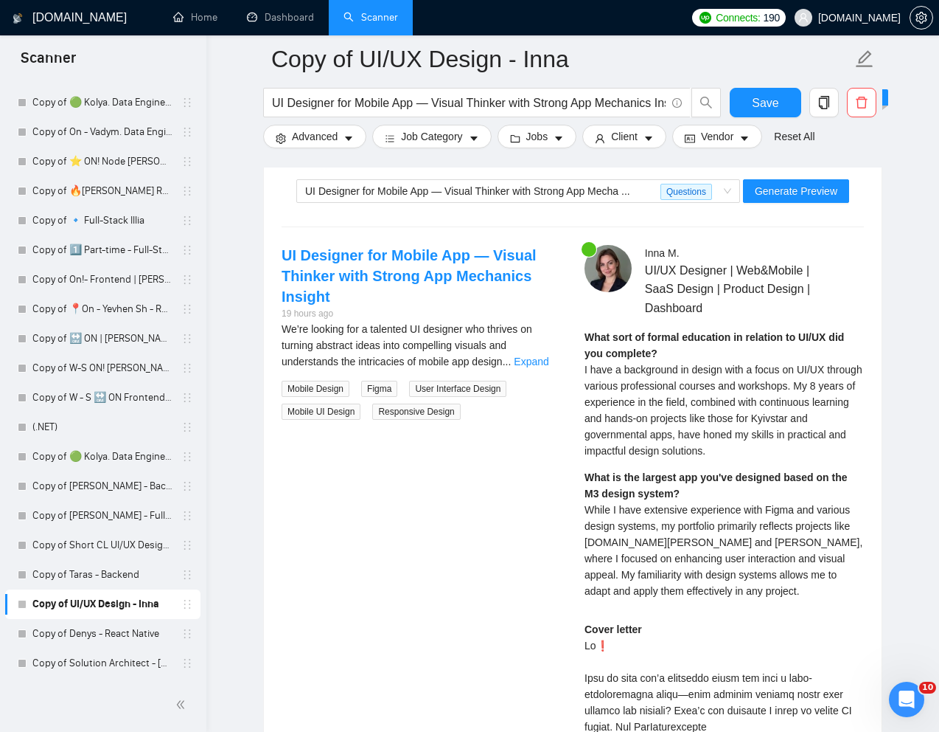
click at [755, 541] on span "While I have extensive experience with Figma and various design systems, my por…" at bounding box center [724, 550] width 278 height 93
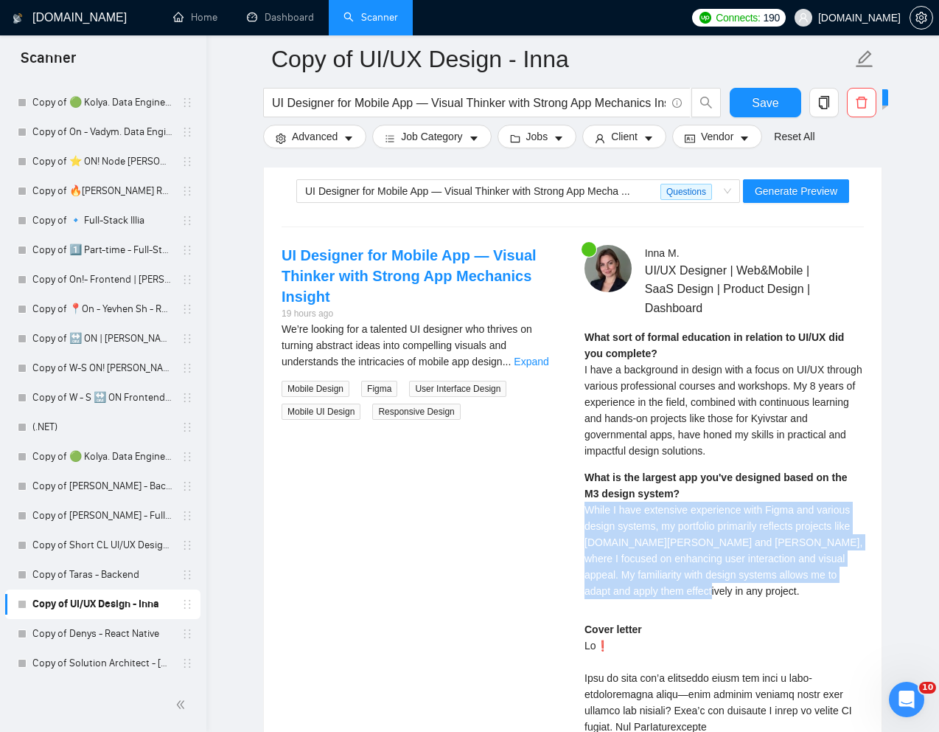
drag, startPoint x: 585, startPoint y: 511, endPoint x: 798, endPoint y: 604, distance: 232.5
click at [798, 604] on div "What sort of formal education in relation to UI/UX did you complete? I have a b…" at bounding box center [724, 469] width 279 height 280
copy span "While I have extensive experience with Figma and various design systems, my por…"
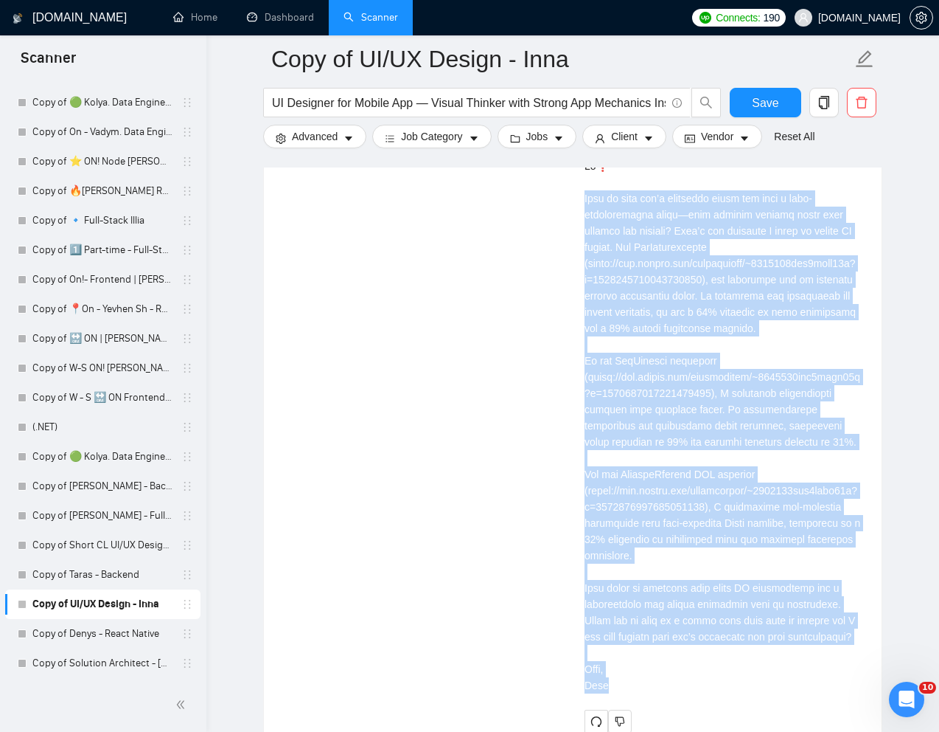
scroll to position [3325, 0]
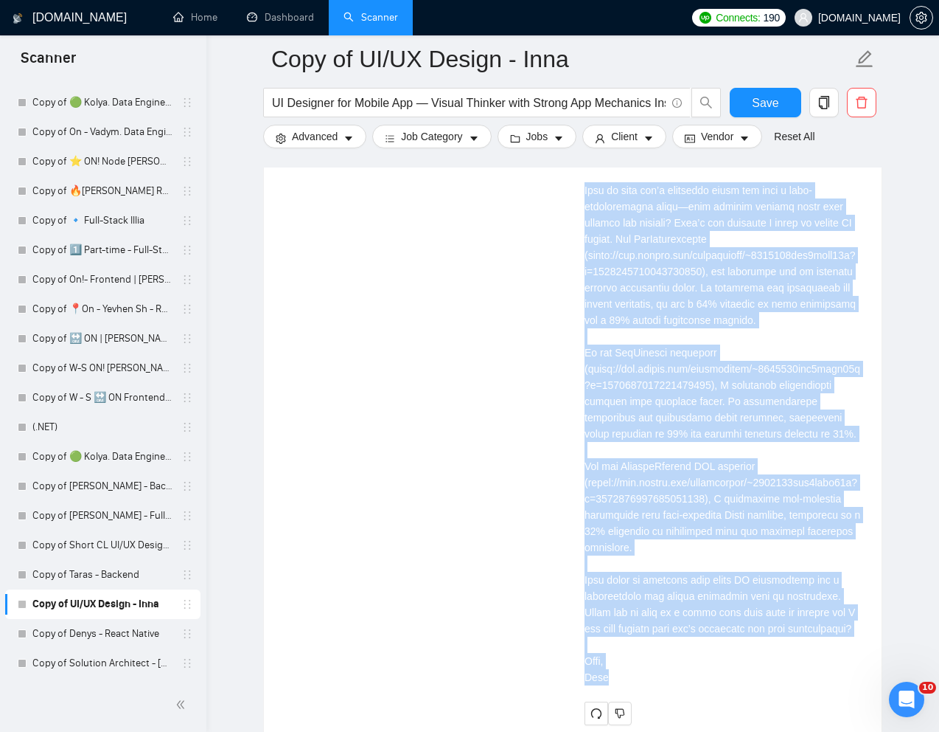
drag, startPoint x: 585, startPoint y: 198, endPoint x: 633, endPoint y: 717, distance: 521.4
click at [633, 695] on div "Cover letter" at bounding box center [724, 414] width 279 height 562
